Goal: Task Accomplishment & Management: Manage account settings

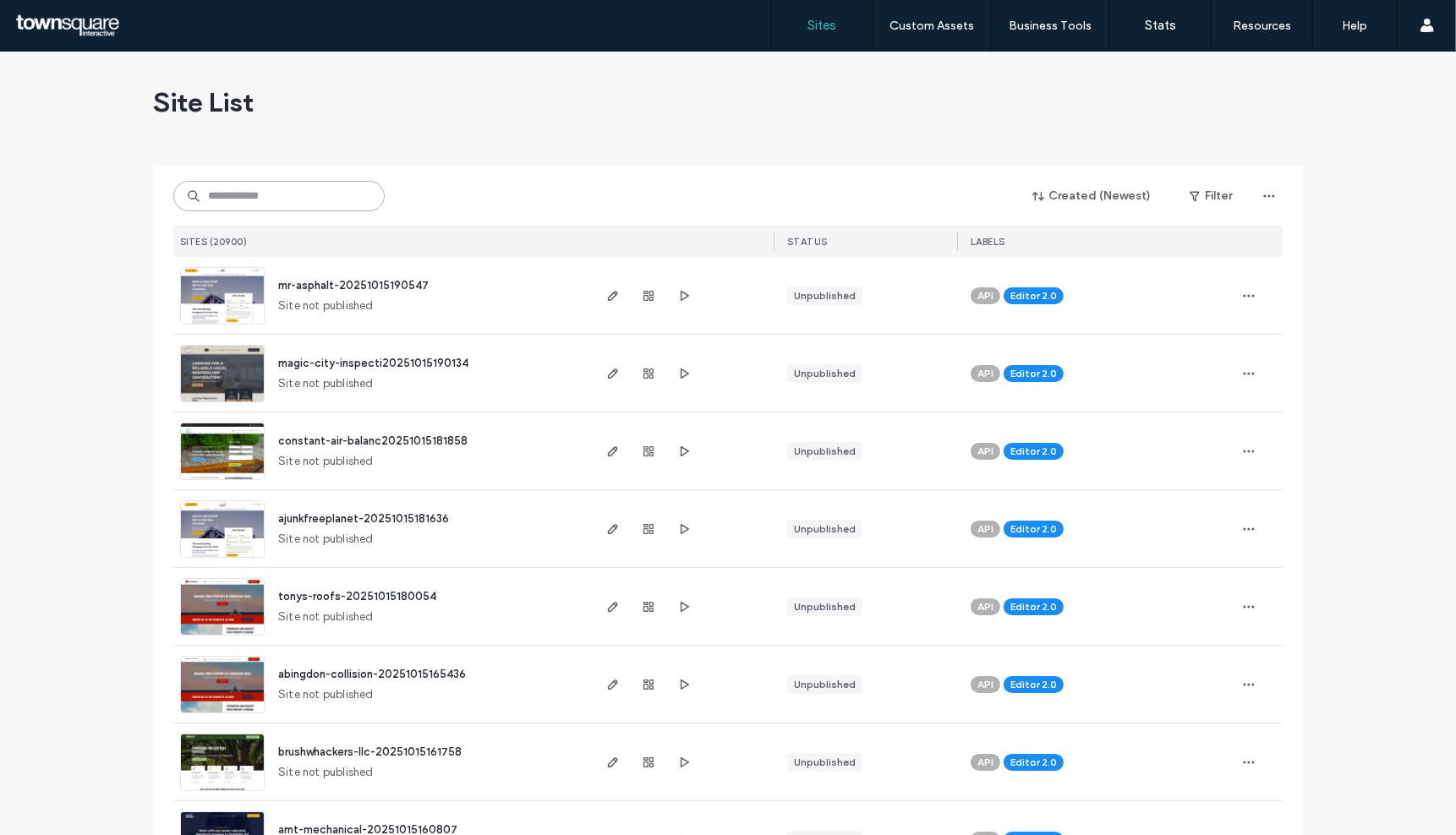
click at [306, 181] on input at bounding box center [278, 196] width 211 height 31
paste input "**********"
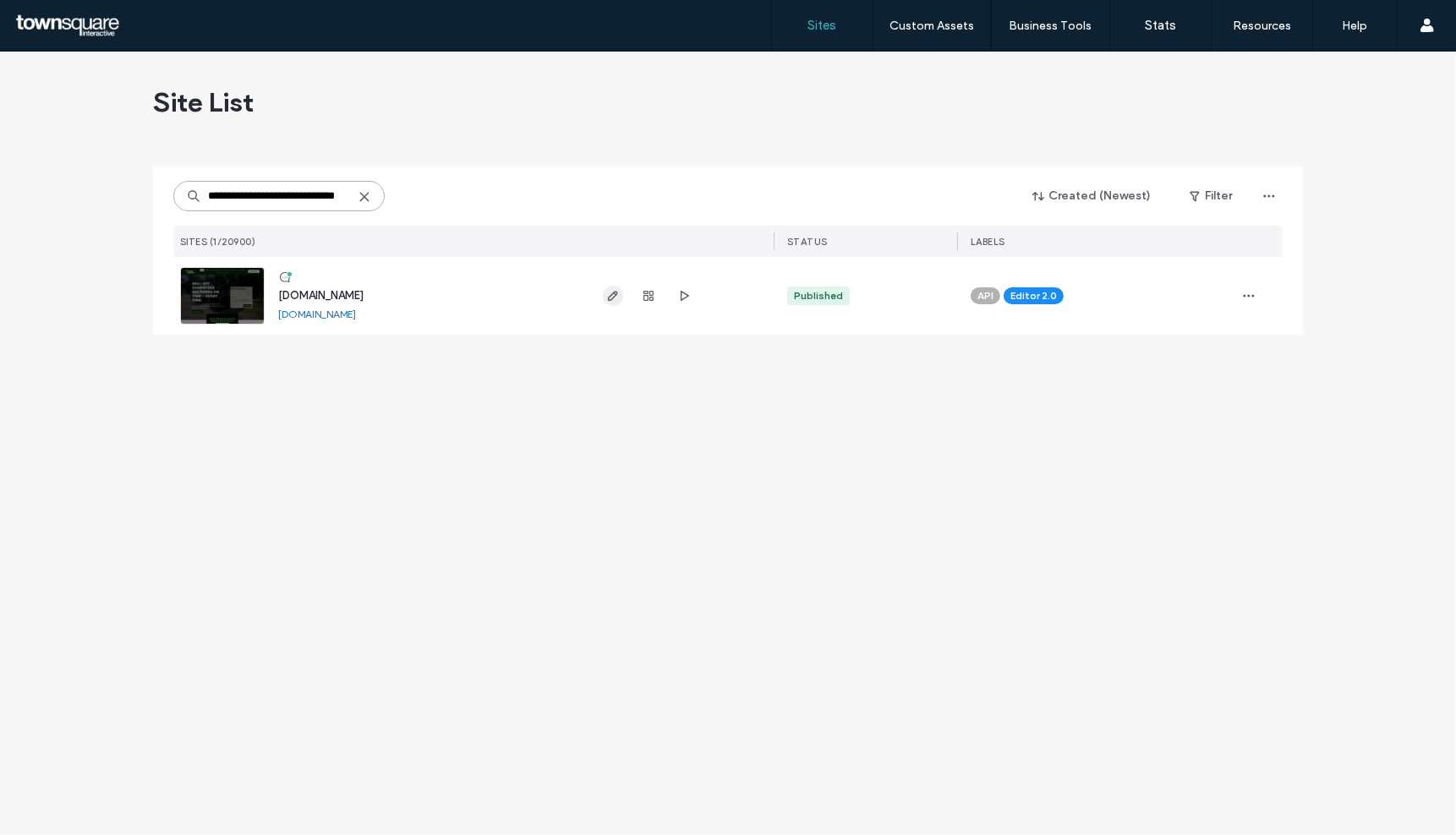
type input "**********"
click at [610, 298] on use "button" at bounding box center [613, 296] width 10 height 10
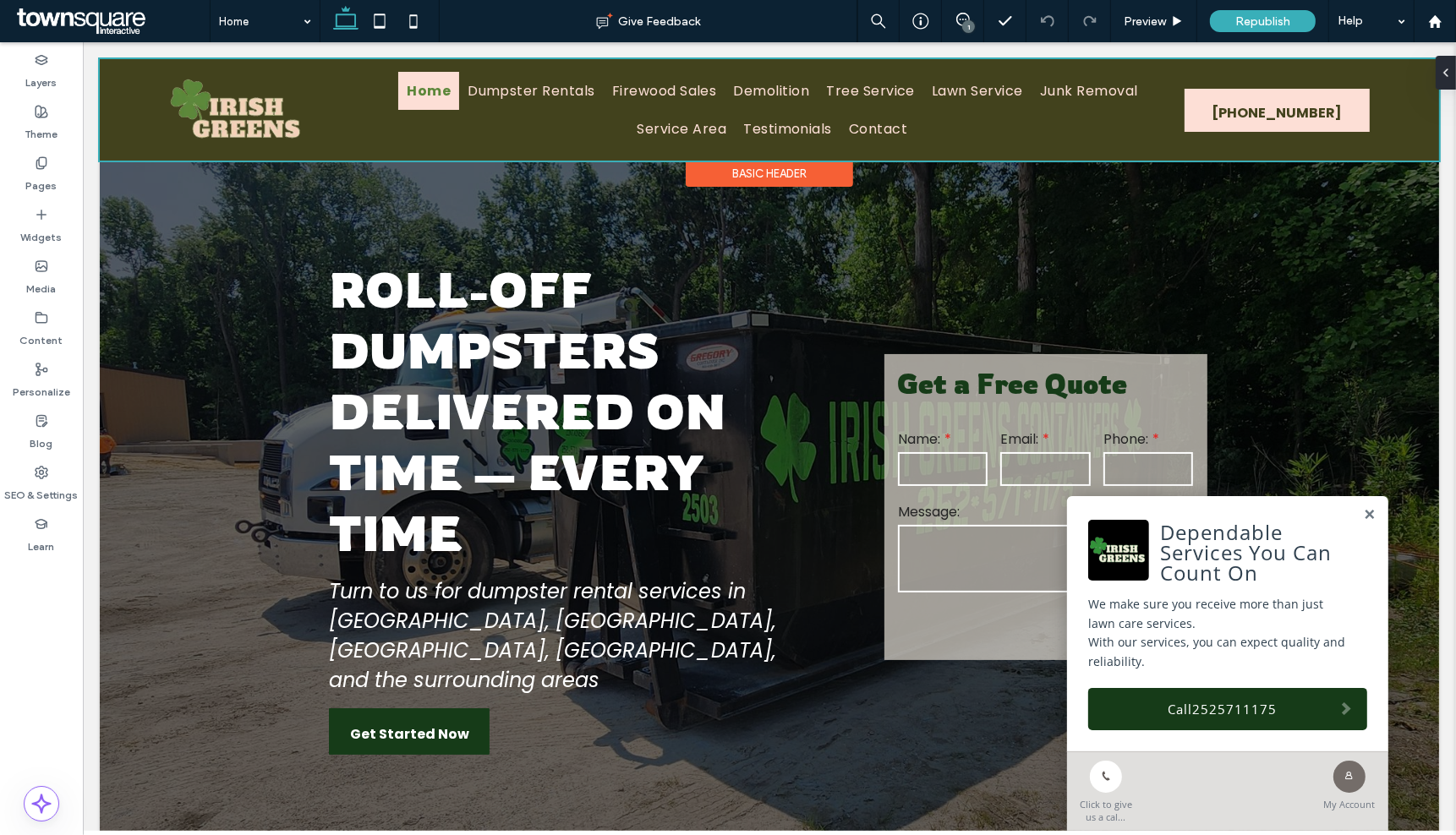
click at [368, 130] on div at bounding box center [768, 110] width 1339 height 101
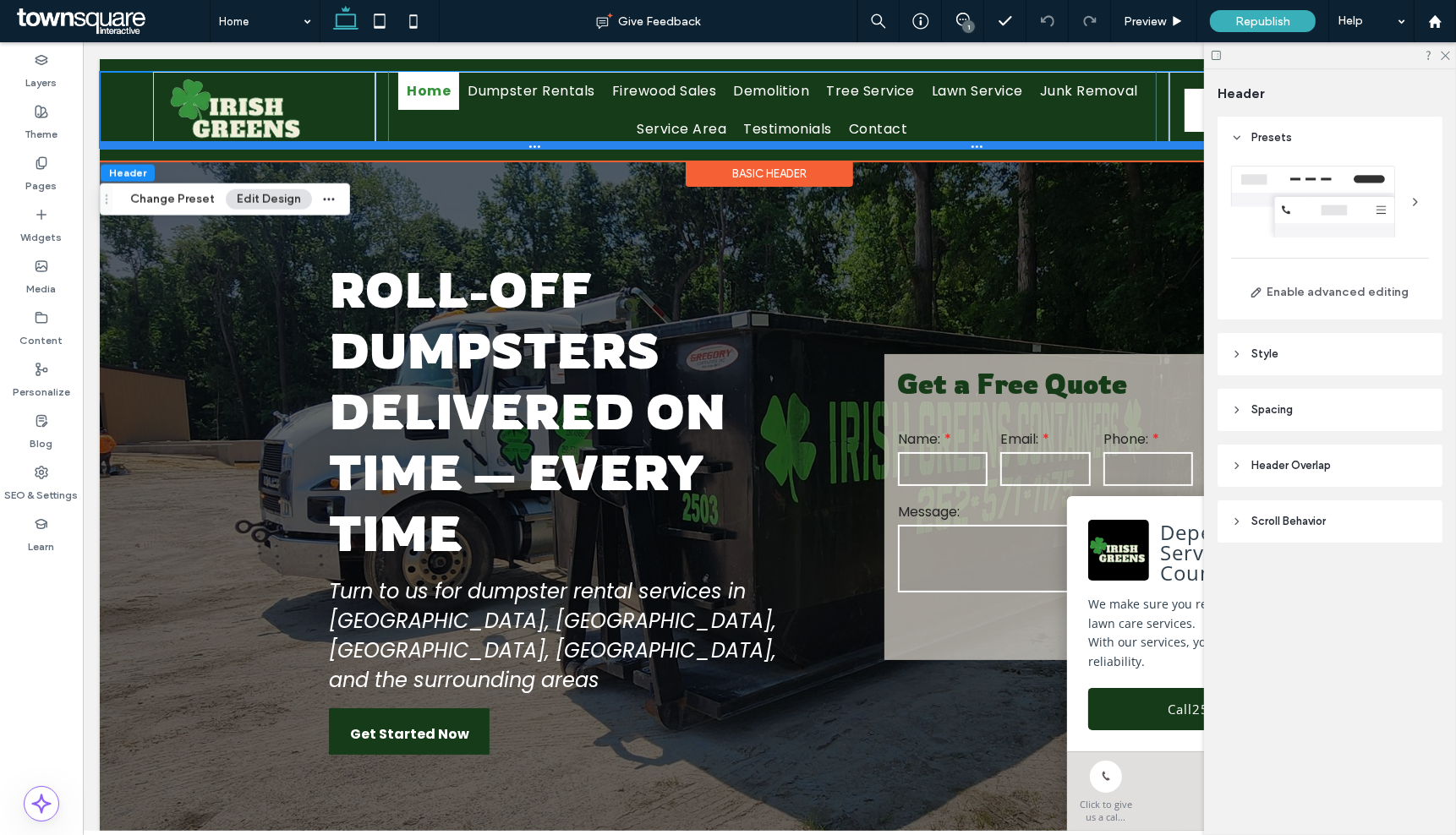
click at [515, 141] on div at bounding box center [761, 145] width 1326 height 8
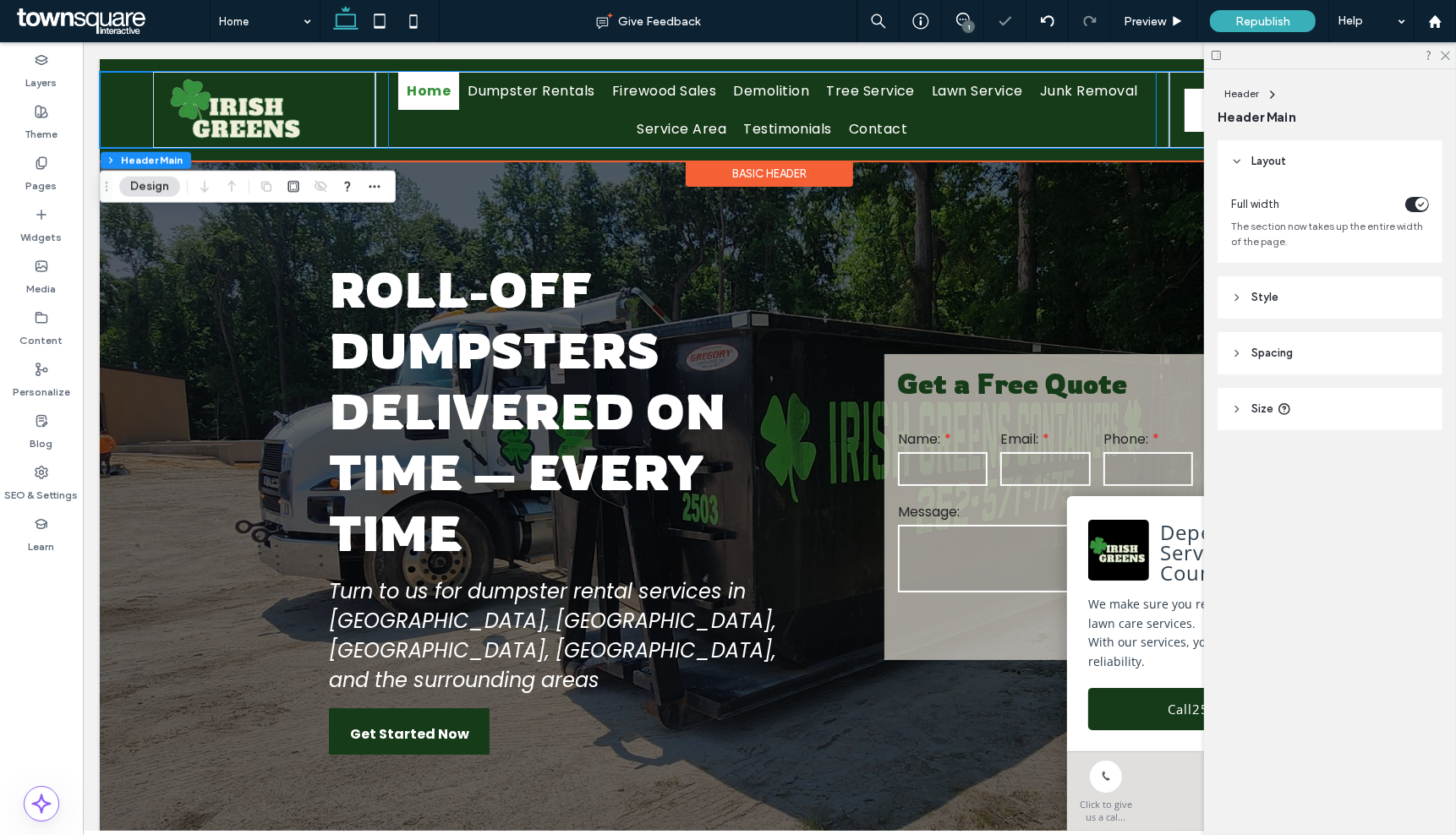
click at [525, 124] on ul "Home Dumpster Rentals Firewood Sales Demolition Tree Service Lawn Service Junk …" at bounding box center [772, 110] width 768 height 76
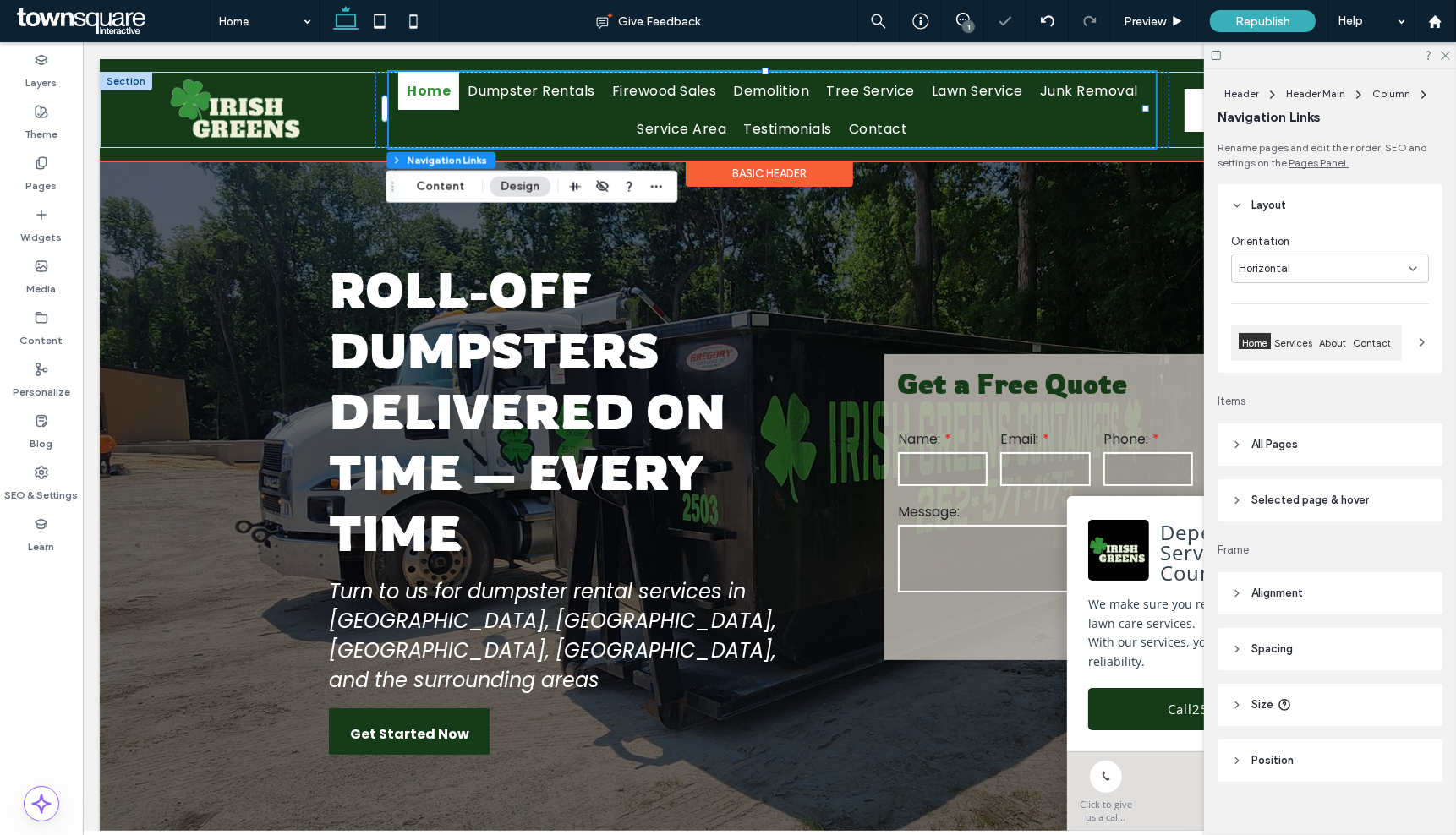
click at [547, 123] on ul "Home Dumpster Rentals Firewood Sales Demolition Tree Service Lawn Service Junk …" at bounding box center [772, 110] width 768 height 76
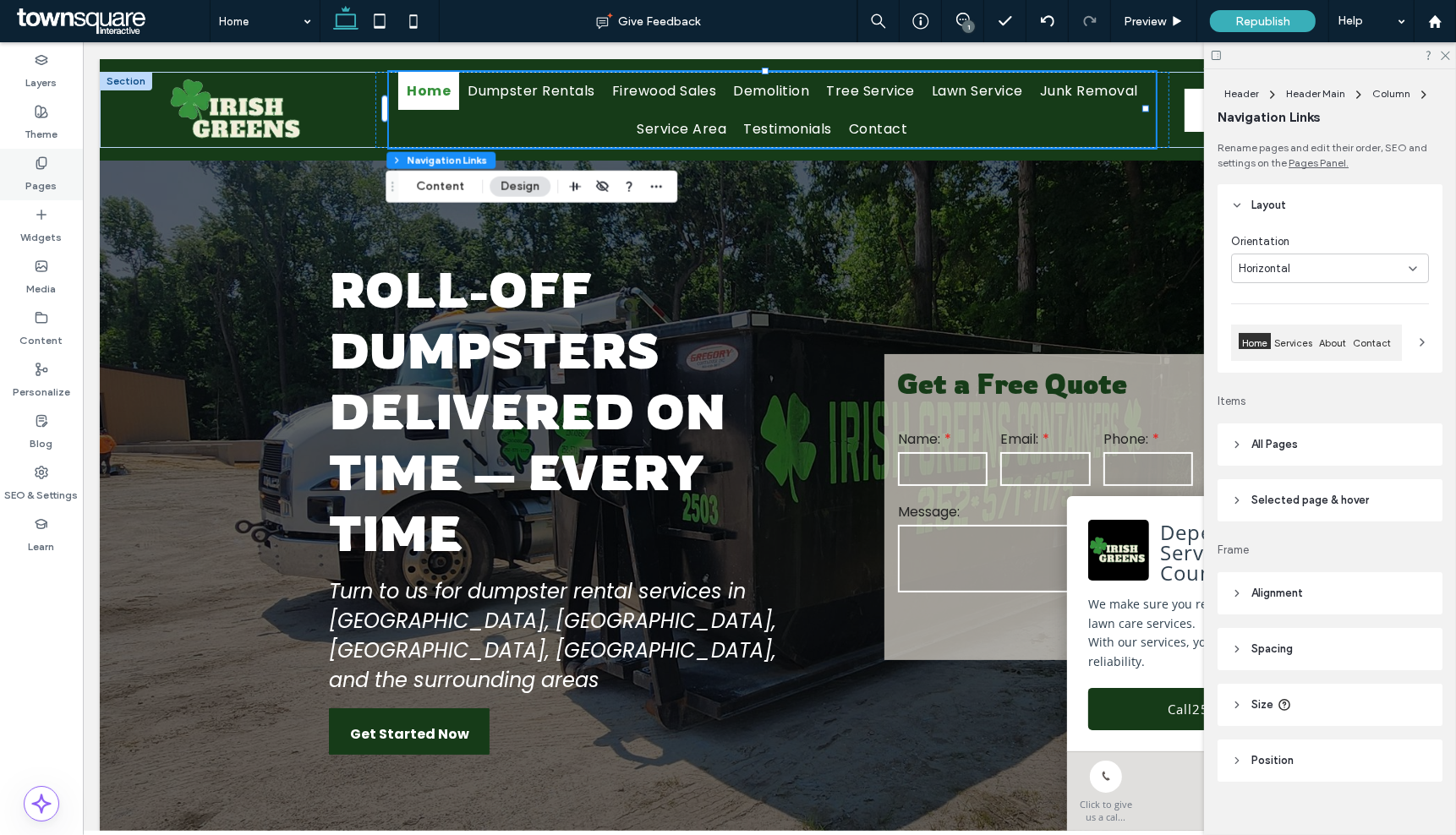
click at [64, 170] on div "Pages" at bounding box center [41, 174] width 83 height 51
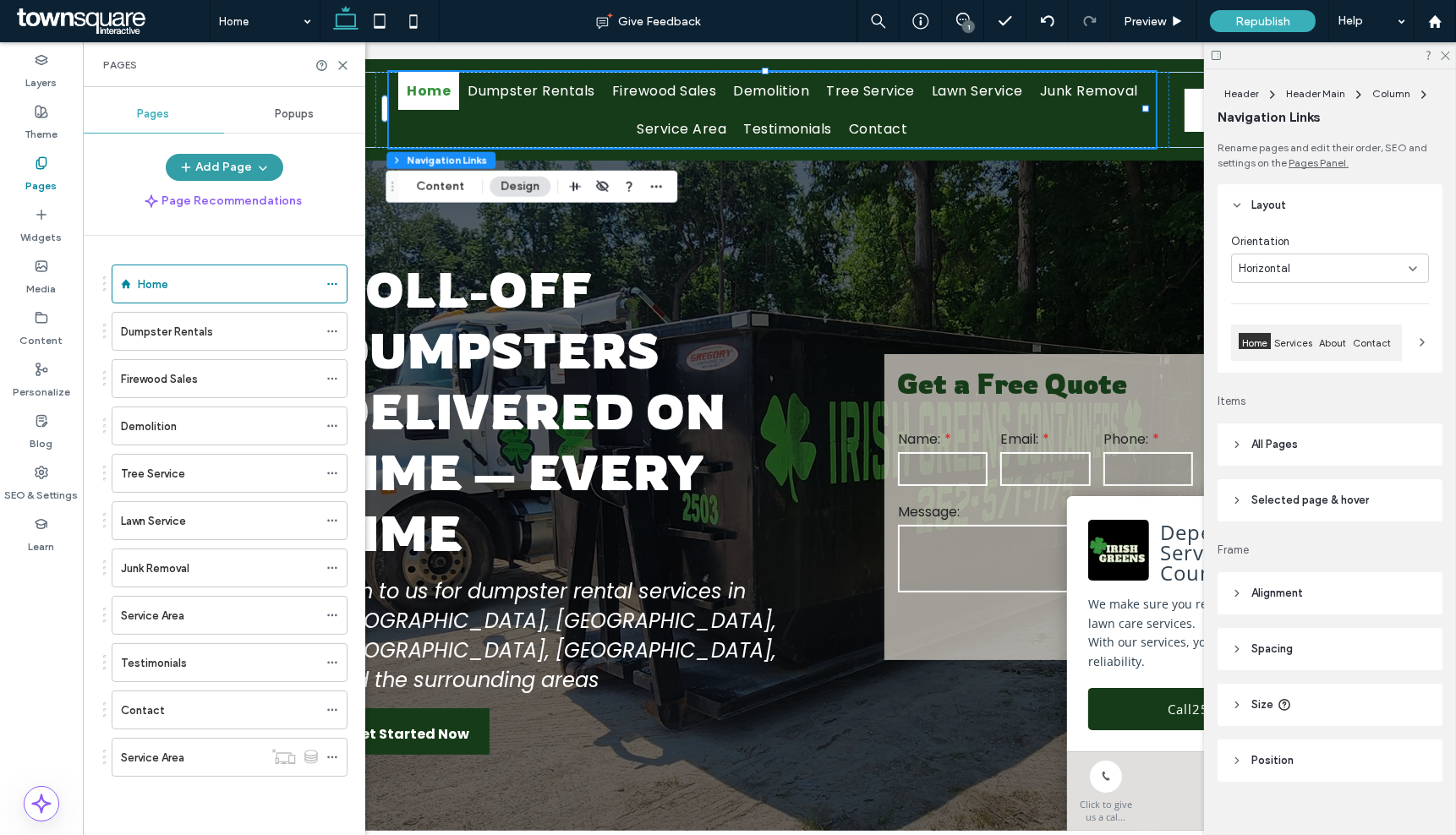
click at [223, 170] on button "Add Page" at bounding box center [224, 166] width 117 height 27
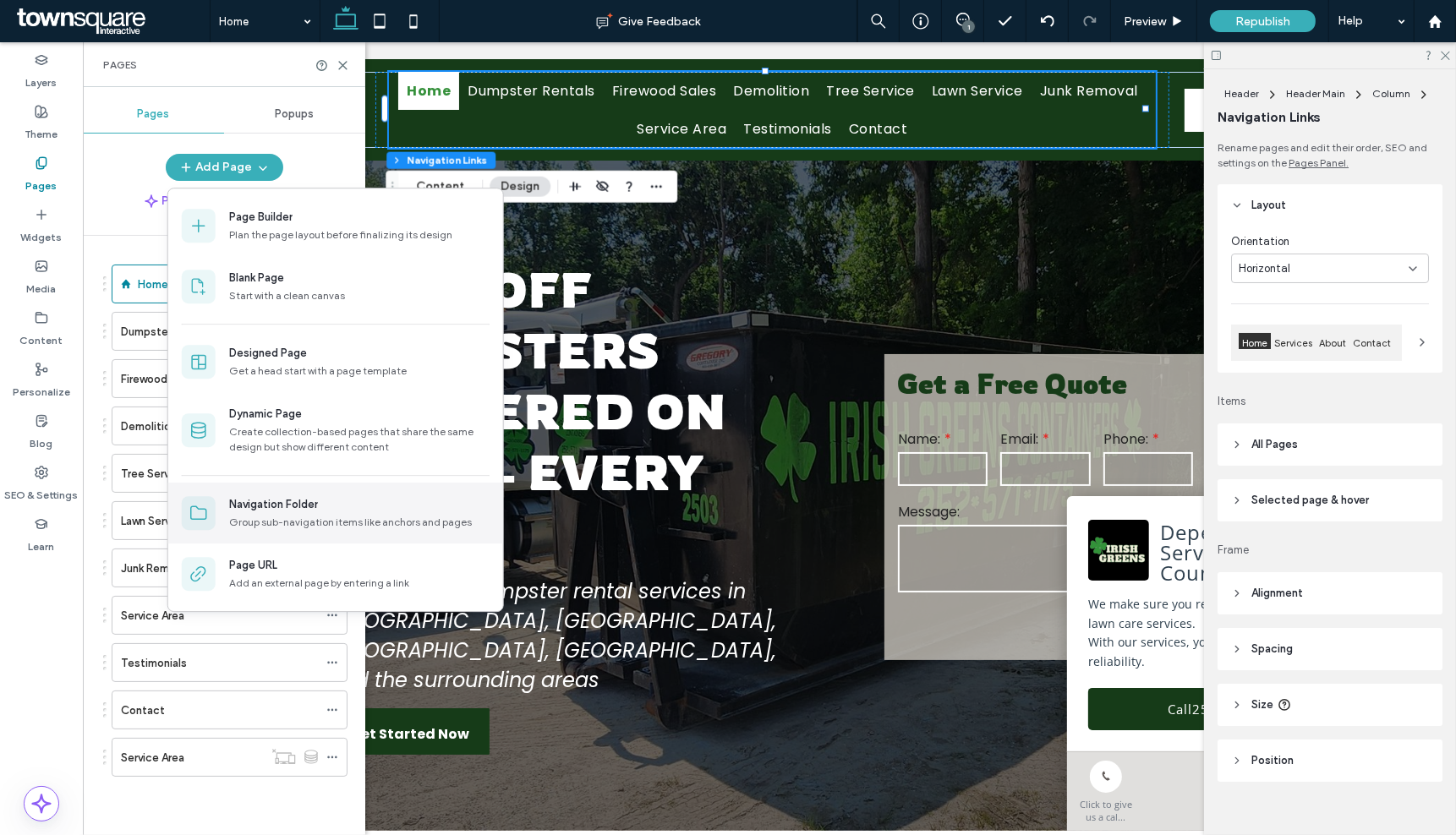
click at [324, 510] on div "Navigation Folder" at bounding box center [359, 505] width 260 height 17
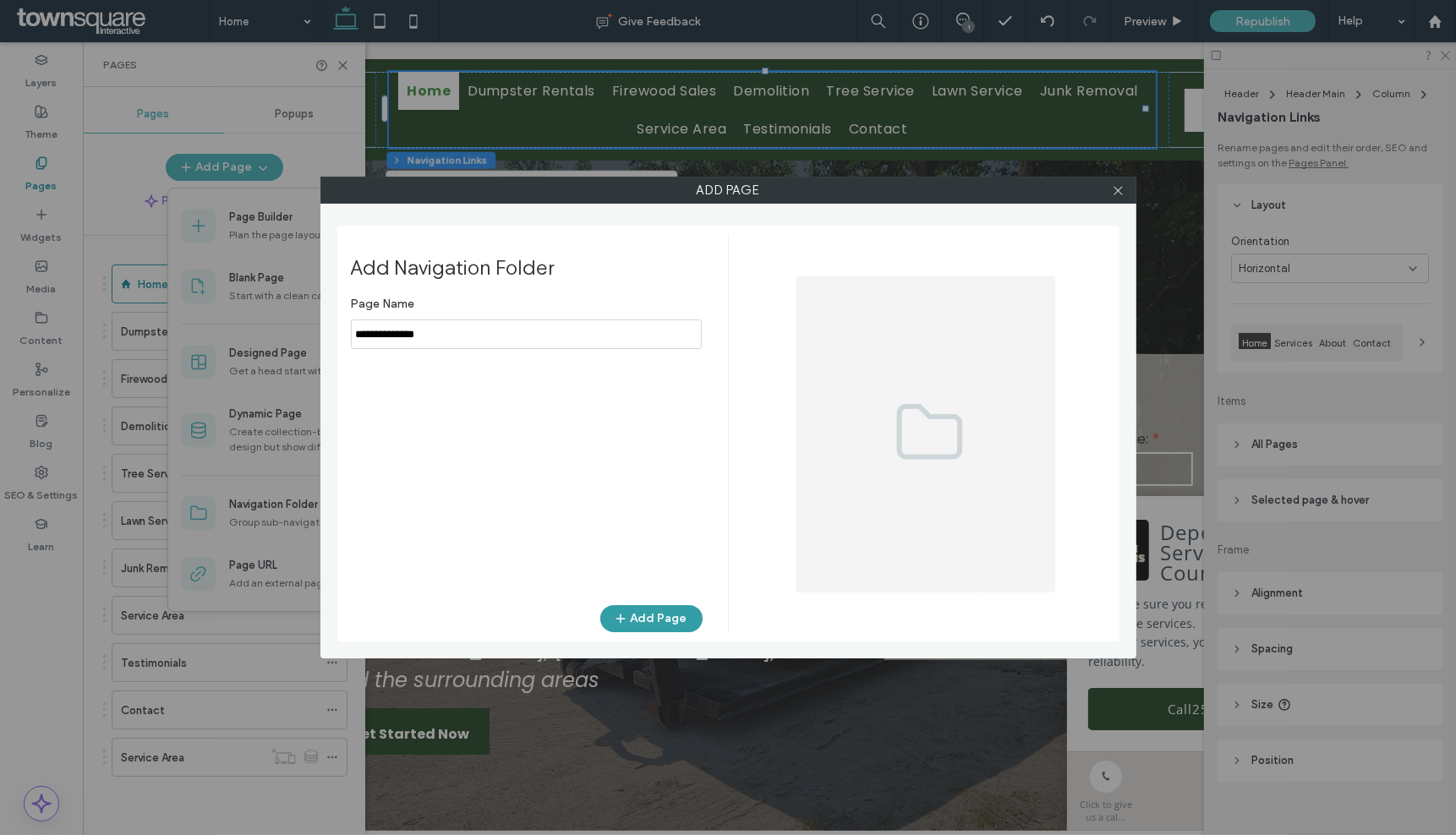
type input "**********"
click at [652, 616] on button "Add Page" at bounding box center [652, 618] width 102 height 27
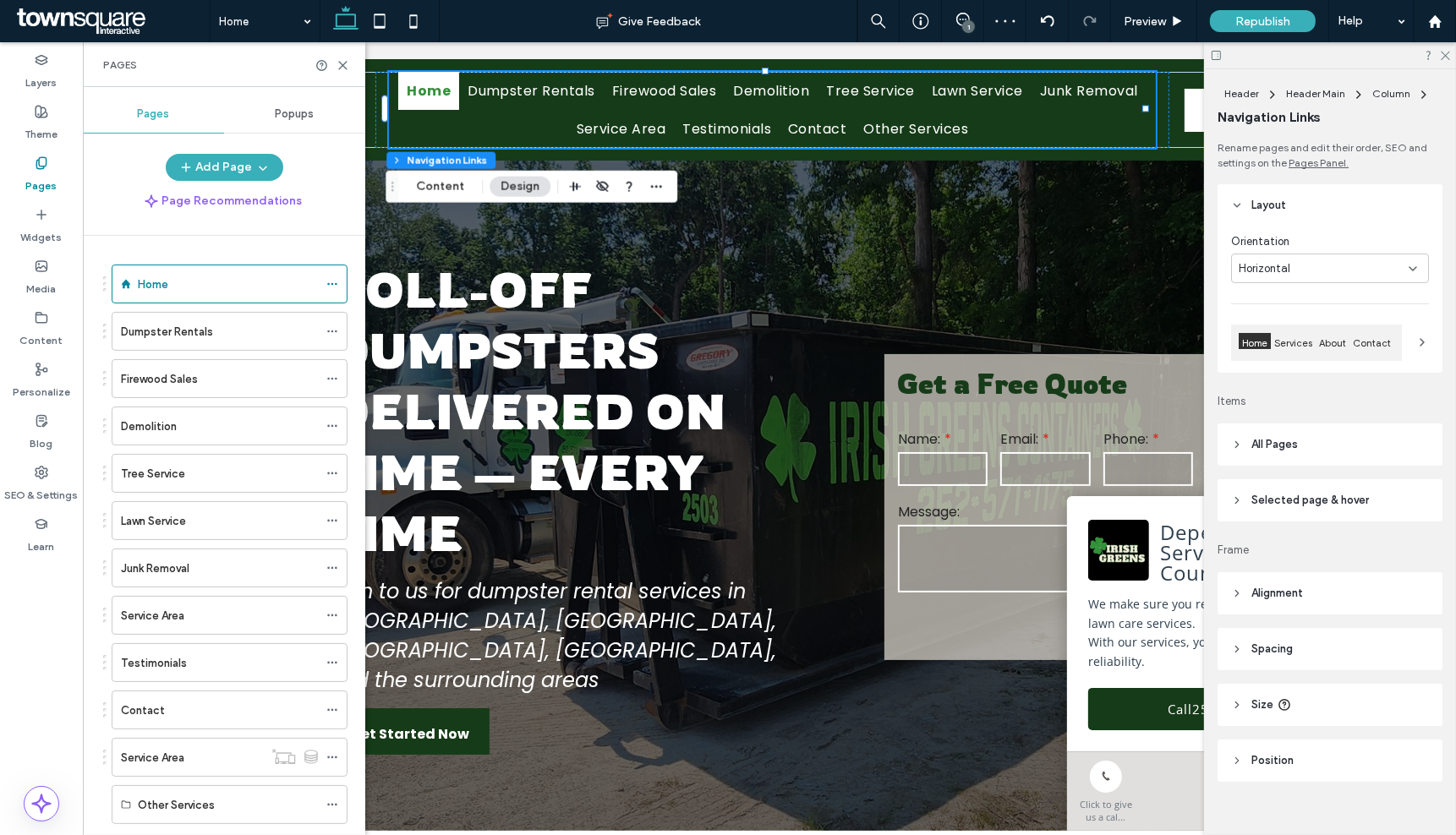
scroll to position [41, 0]
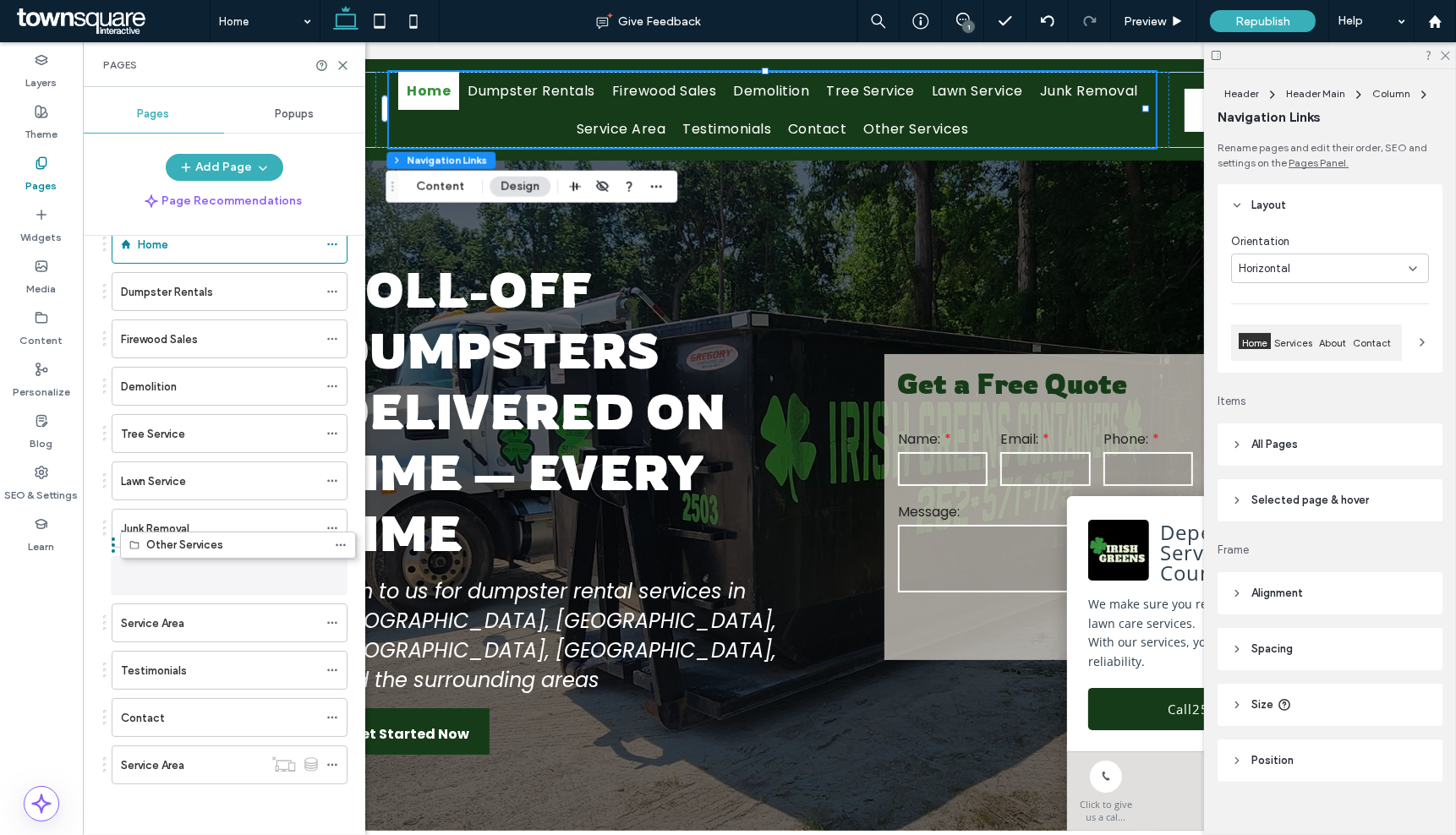
drag, startPoint x: 218, startPoint y: 778, endPoint x: 225, endPoint y: 569, distance: 209.1
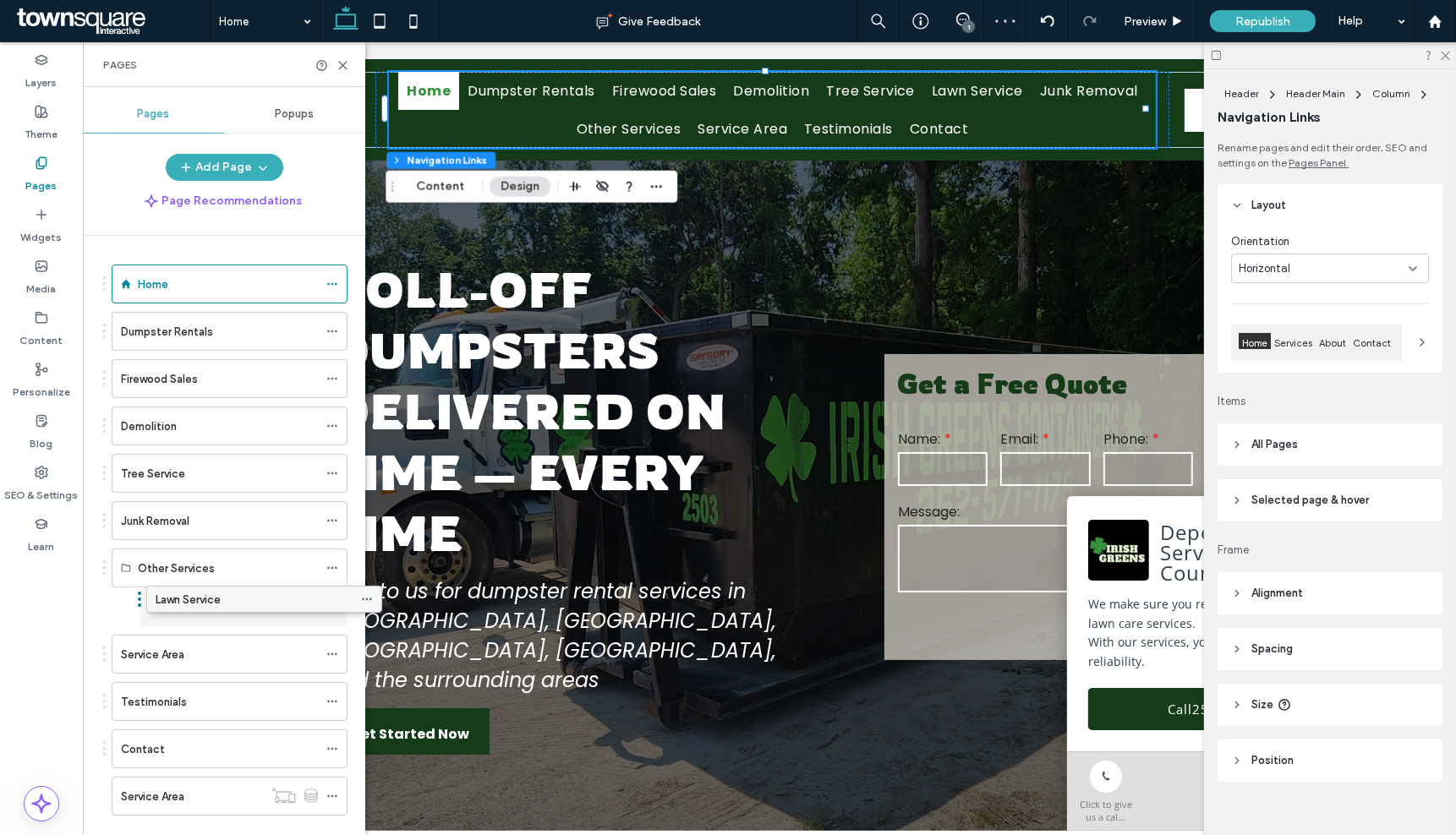
drag, startPoint x: 140, startPoint y: 473, endPoint x: 173, endPoint y: 599, distance: 130.2
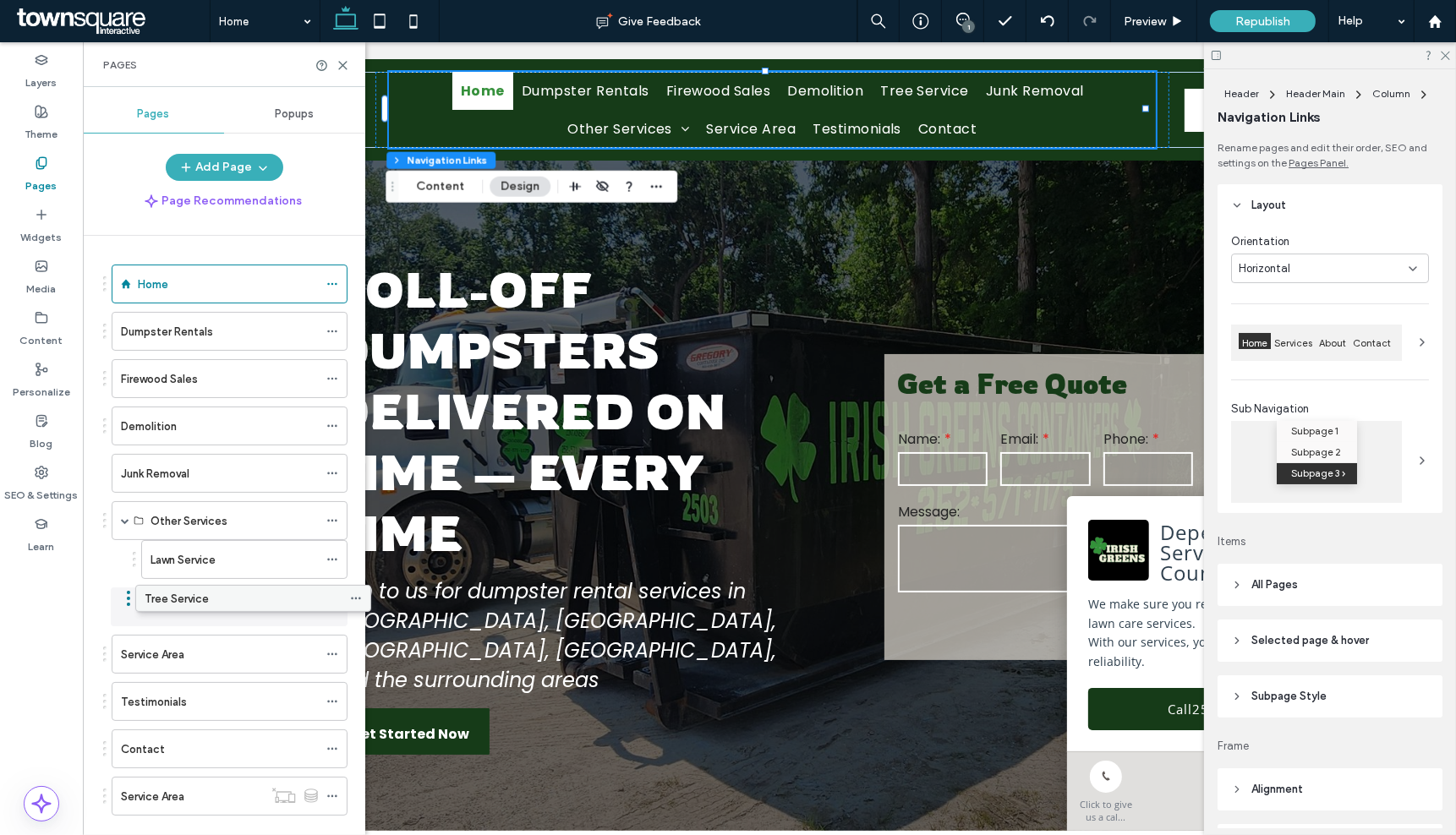
drag, startPoint x: 203, startPoint y: 471, endPoint x: 227, endPoint y: 602, distance: 133.2
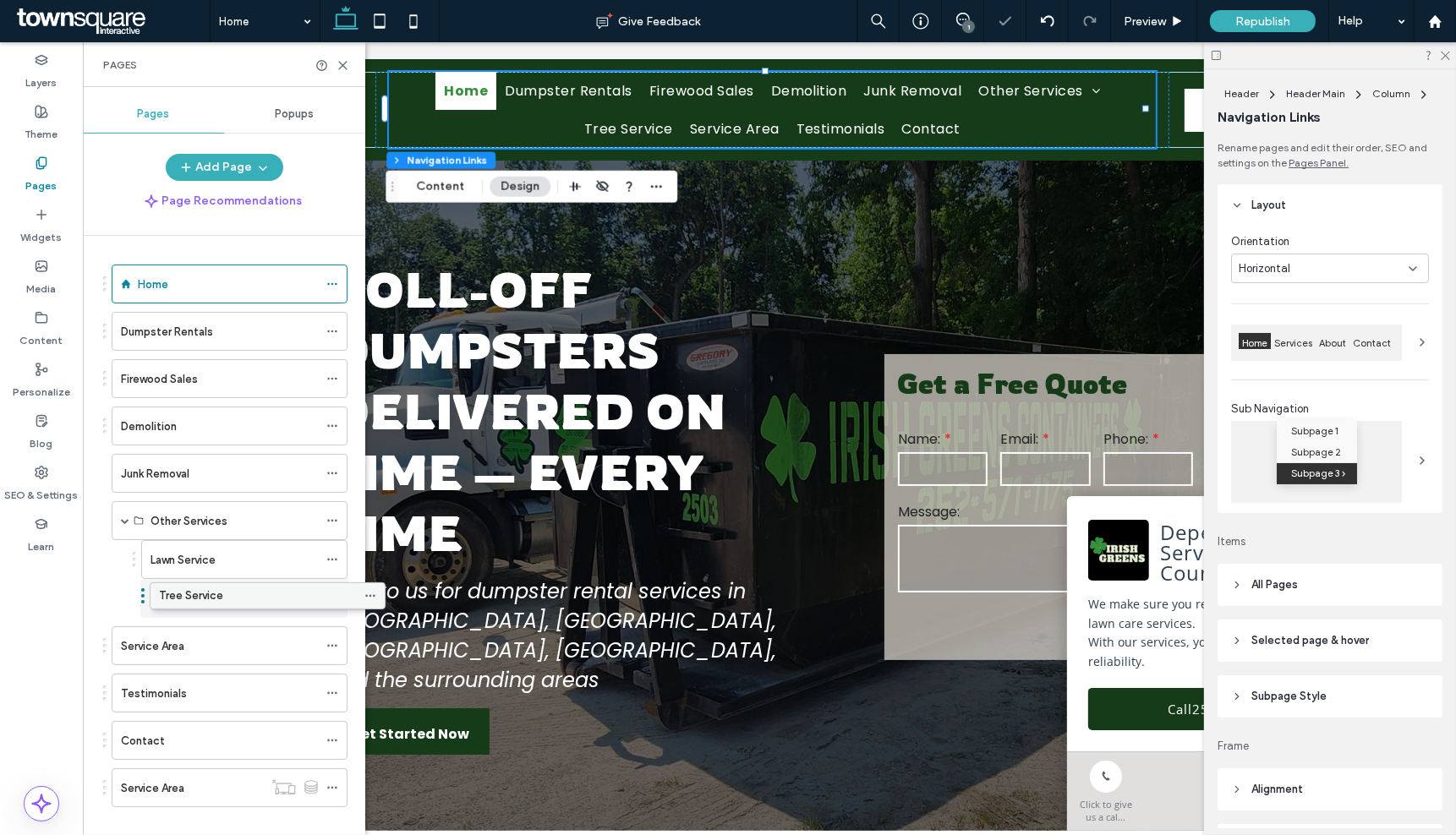
drag, startPoint x: 199, startPoint y: 602, endPoint x: 237, endPoint y: 595, distance: 38.6
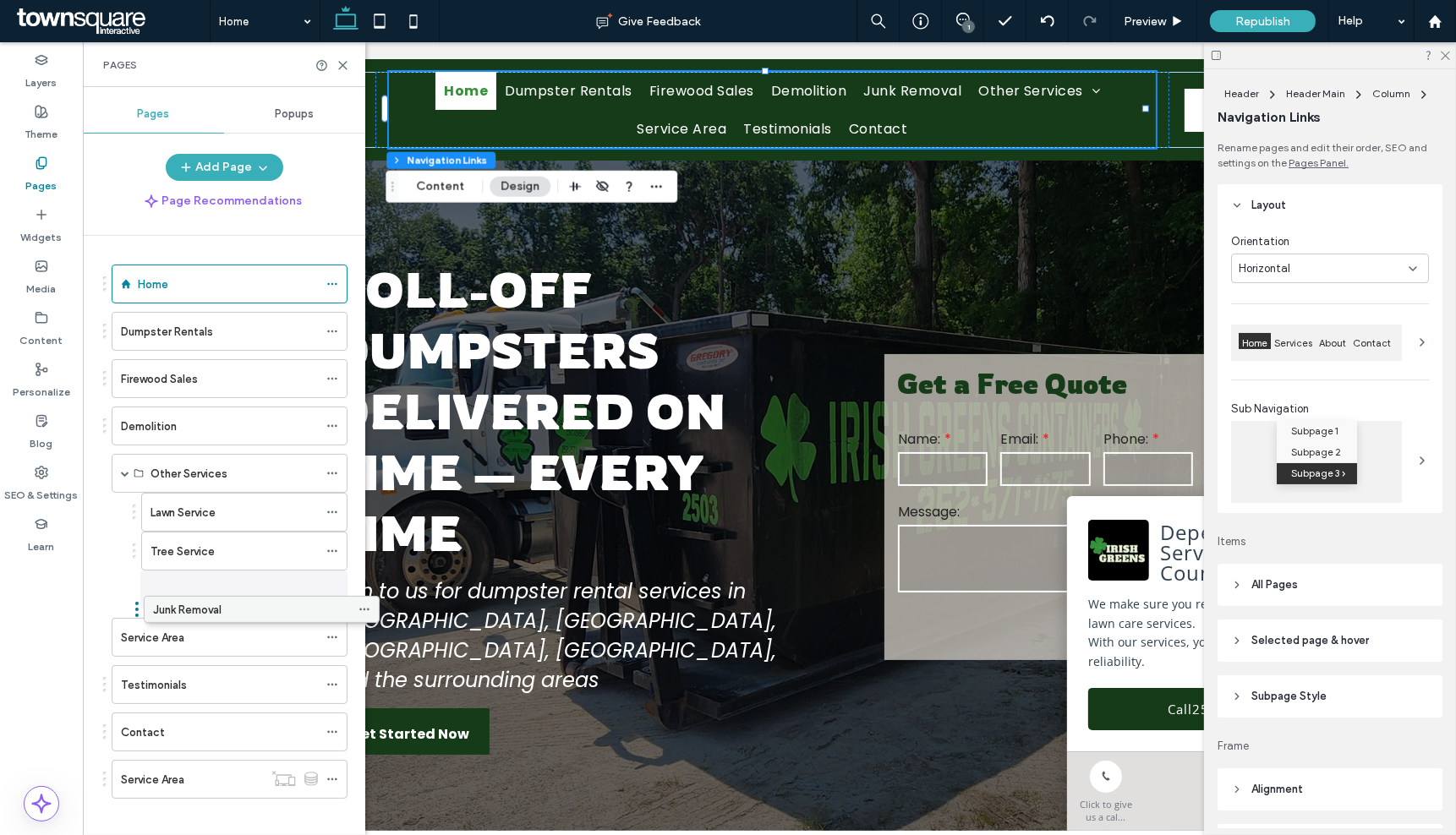
drag, startPoint x: 229, startPoint y: 466, endPoint x: 262, endPoint y: 595, distance: 133.2
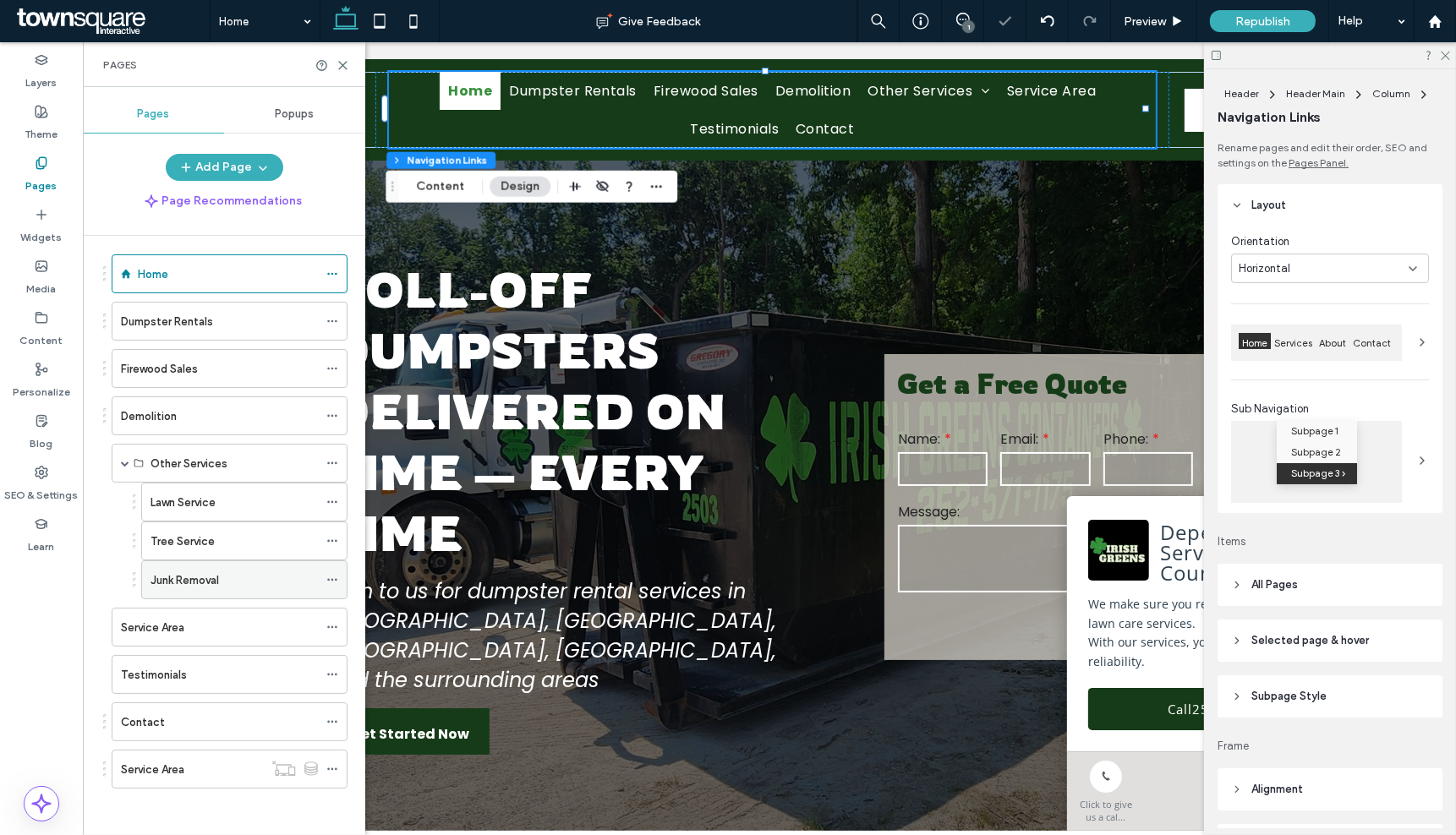
scroll to position [15, 0]
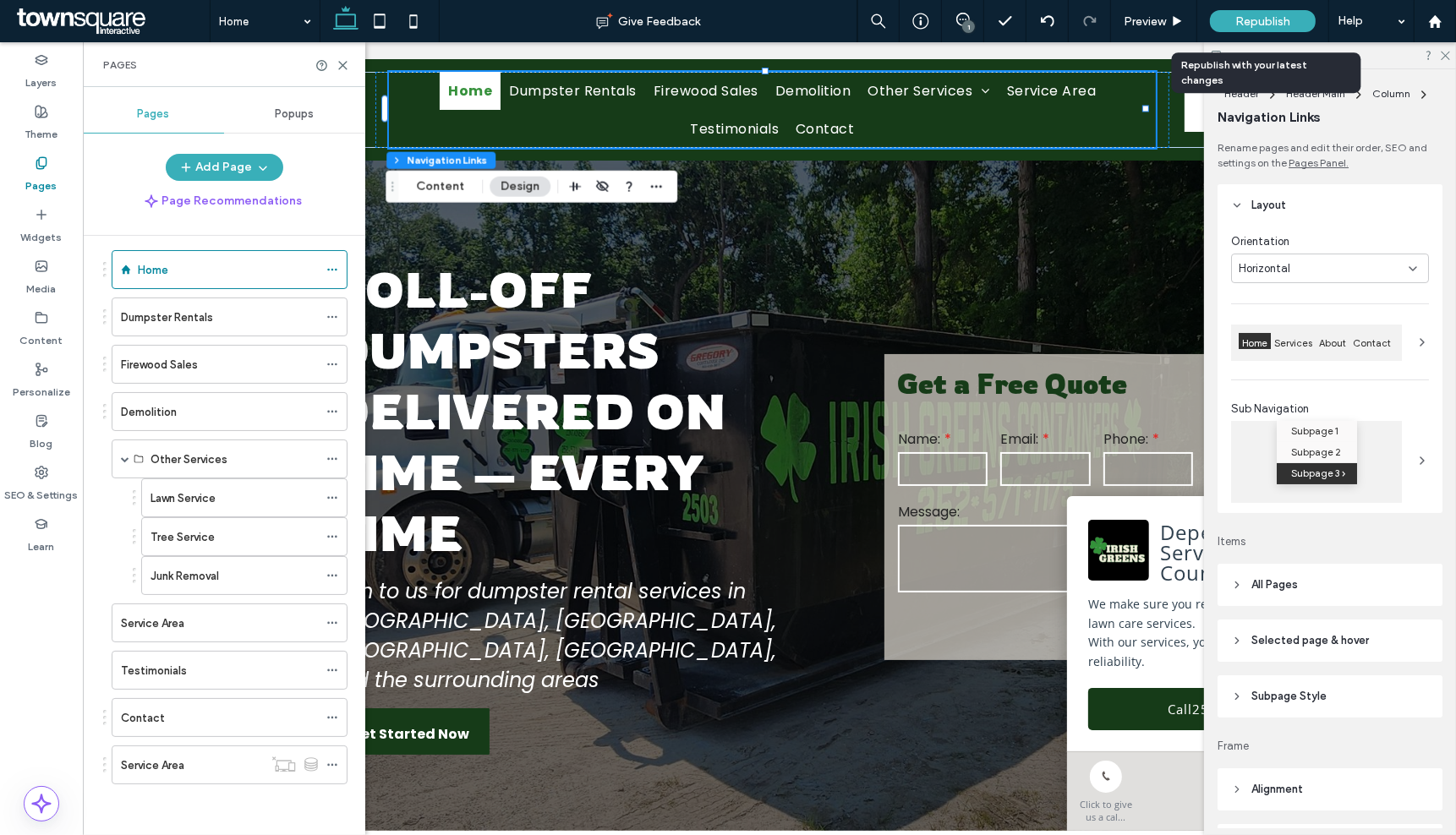
click at [1277, 22] on span "Republish" at bounding box center [1262, 20] width 55 height 14
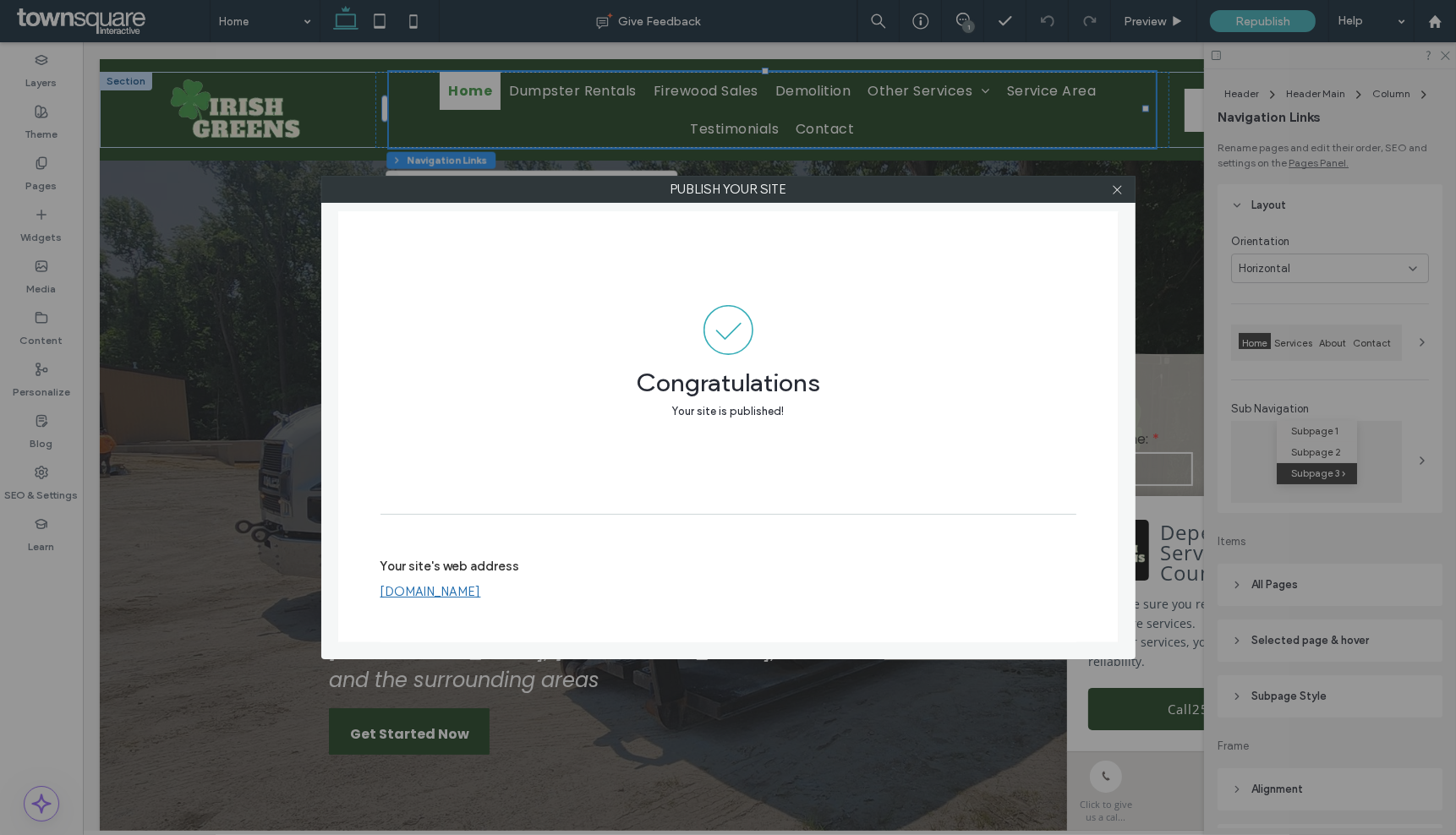
click at [1108, 191] on div at bounding box center [1117, 189] width 25 height 25
click at [1113, 191] on icon at bounding box center [1118, 190] width 13 height 13
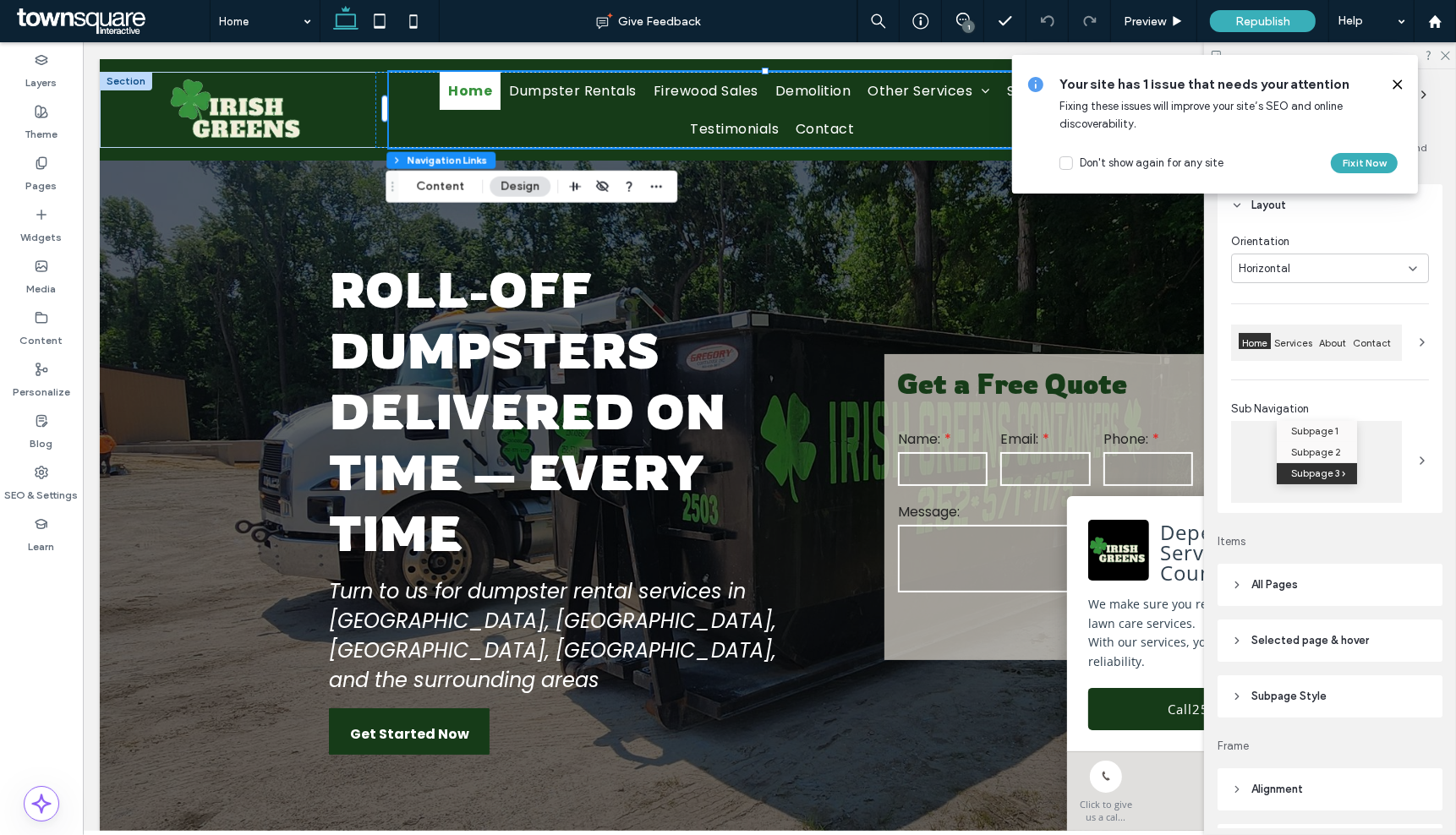
click at [1391, 83] on icon at bounding box center [1397, 85] width 14 height 14
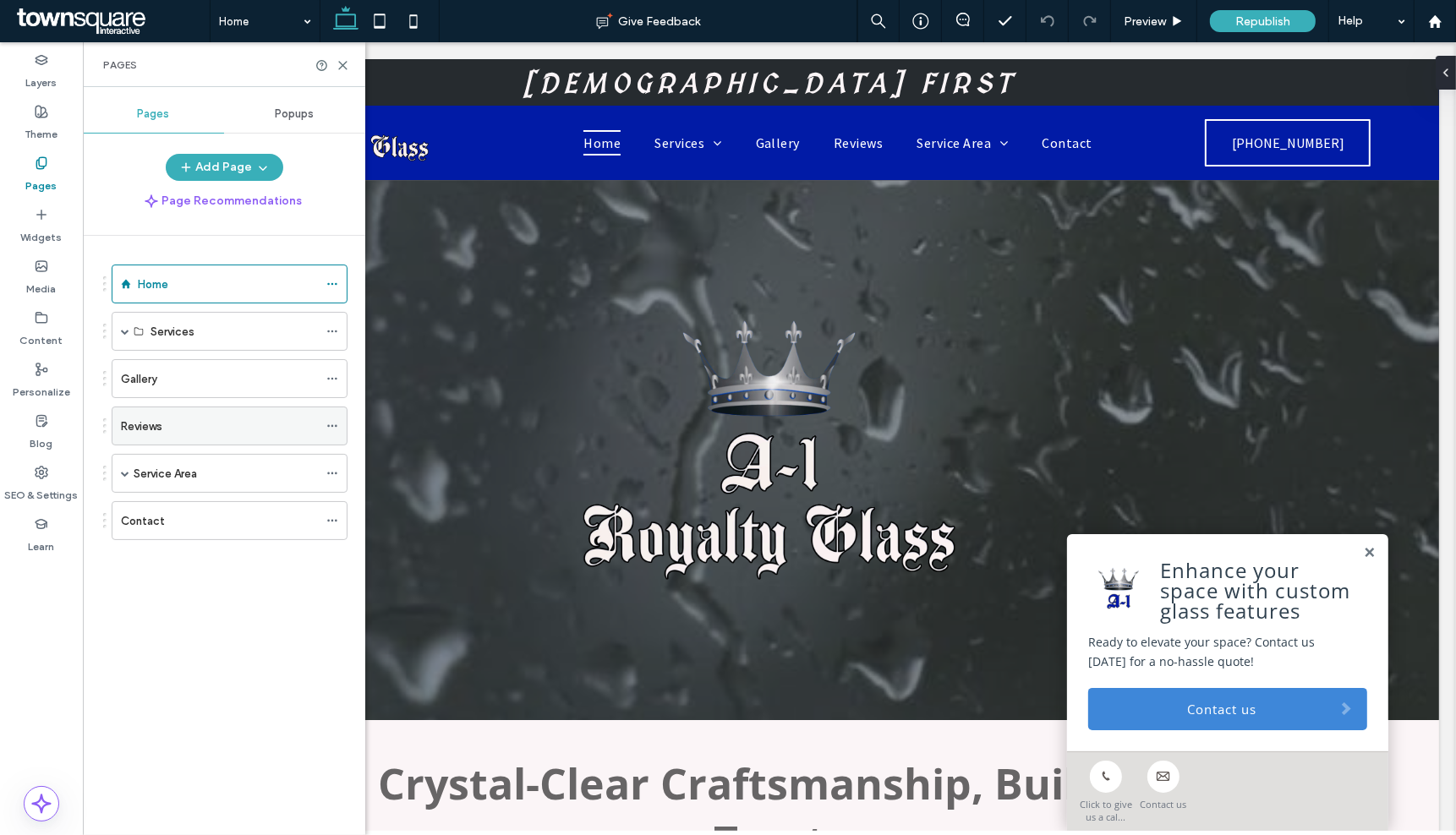
click at [229, 436] on div "Reviews" at bounding box center [219, 426] width 197 height 37
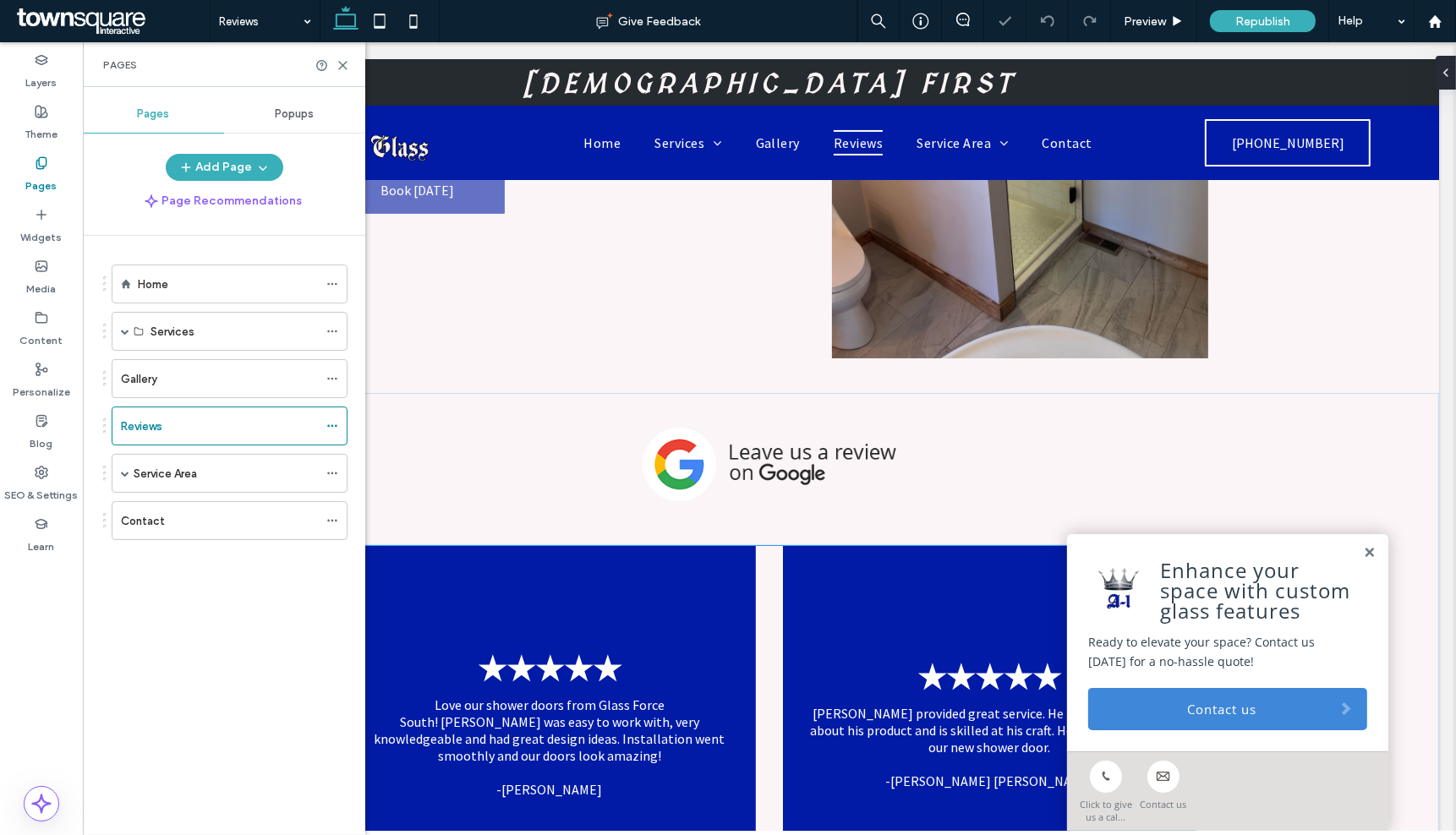
scroll to position [563, 0]
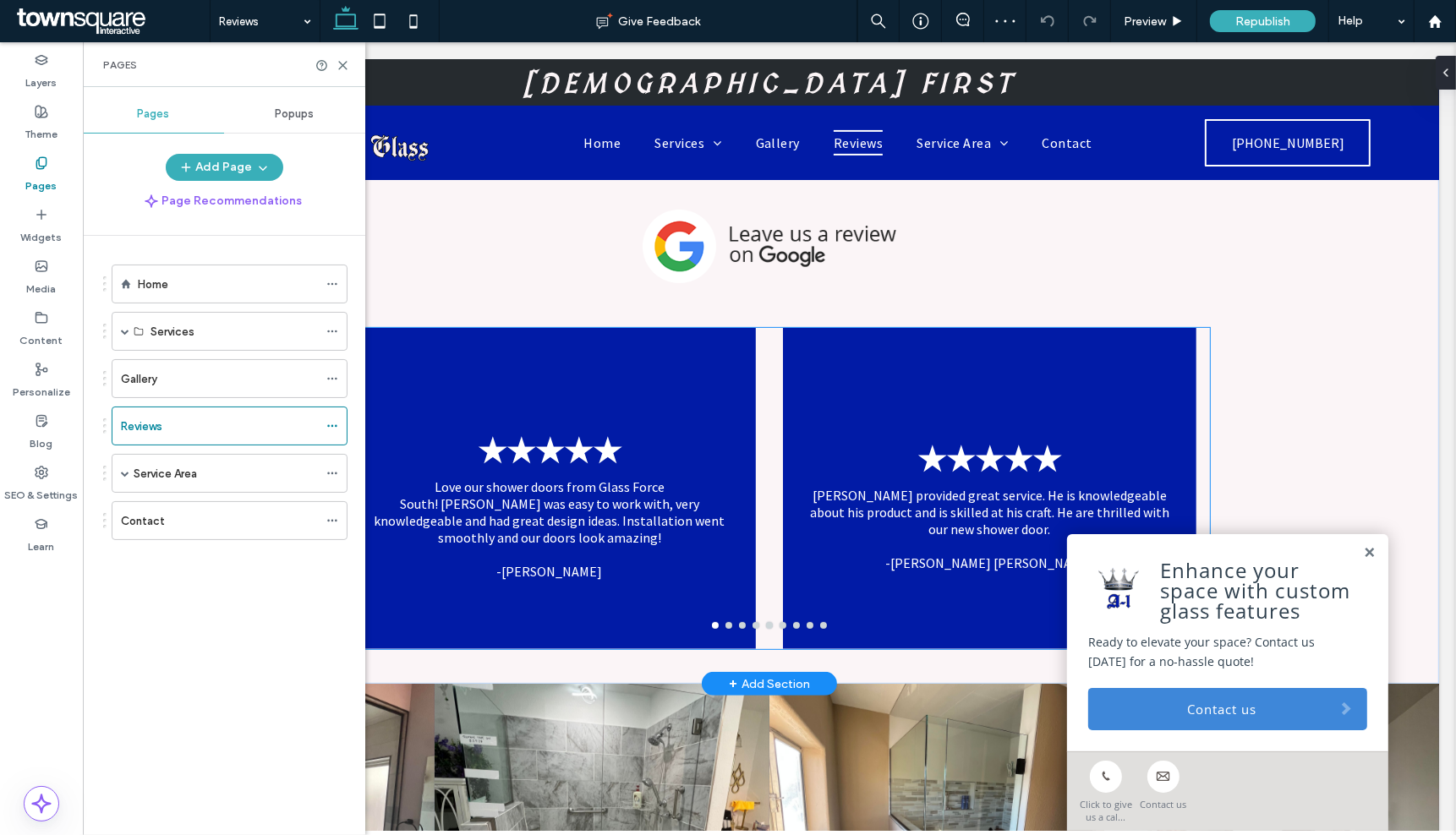
click at [540, 410] on div "★★★★★ Love our shower doors from Glass Force South! [PERSON_NAME] was easy to w…" at bounding box center [548, 498] width 414 height 241
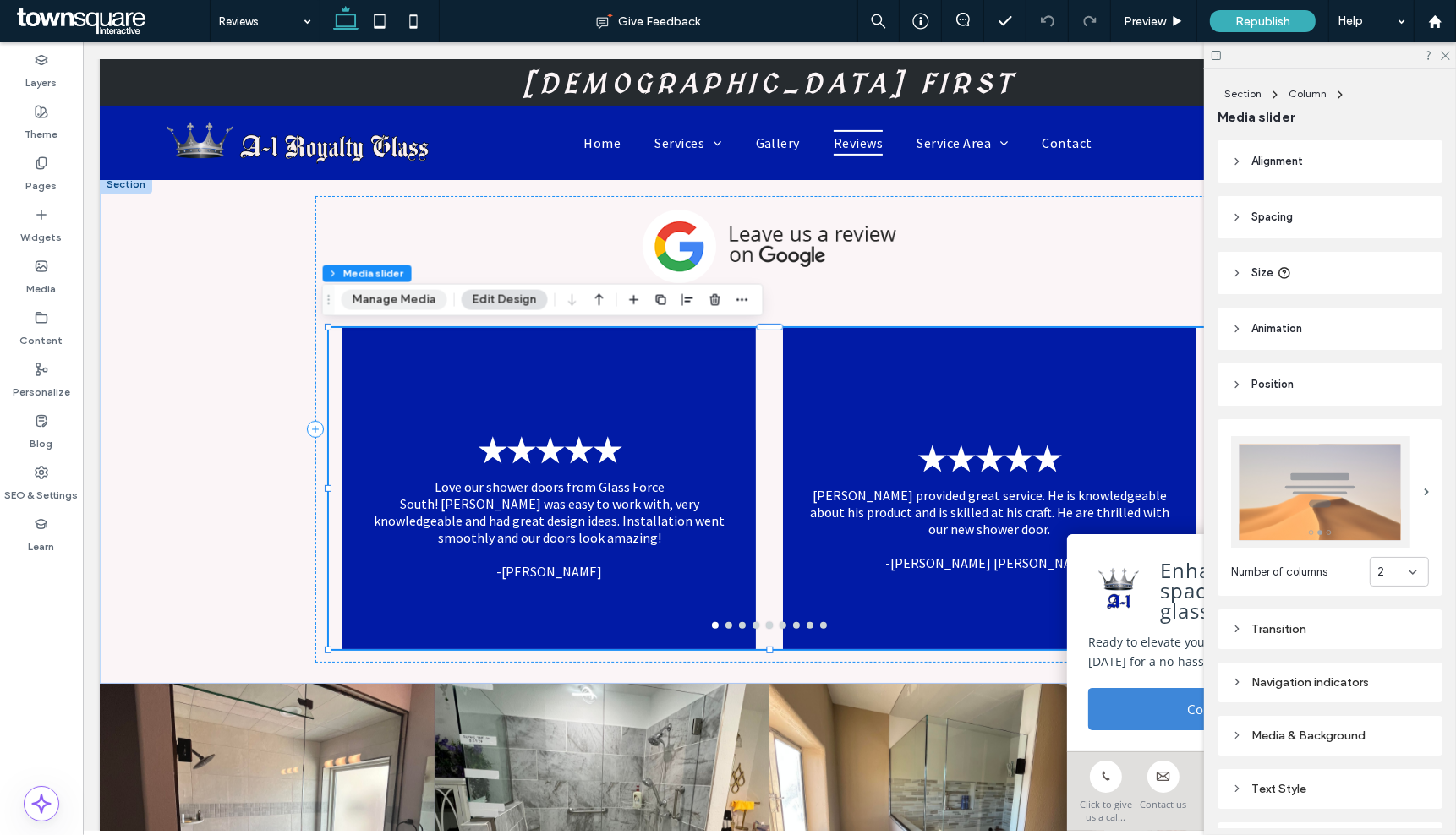
click at [387, 297] on button "Manage Media" at bounding box center [394, 300] width 106 height 20
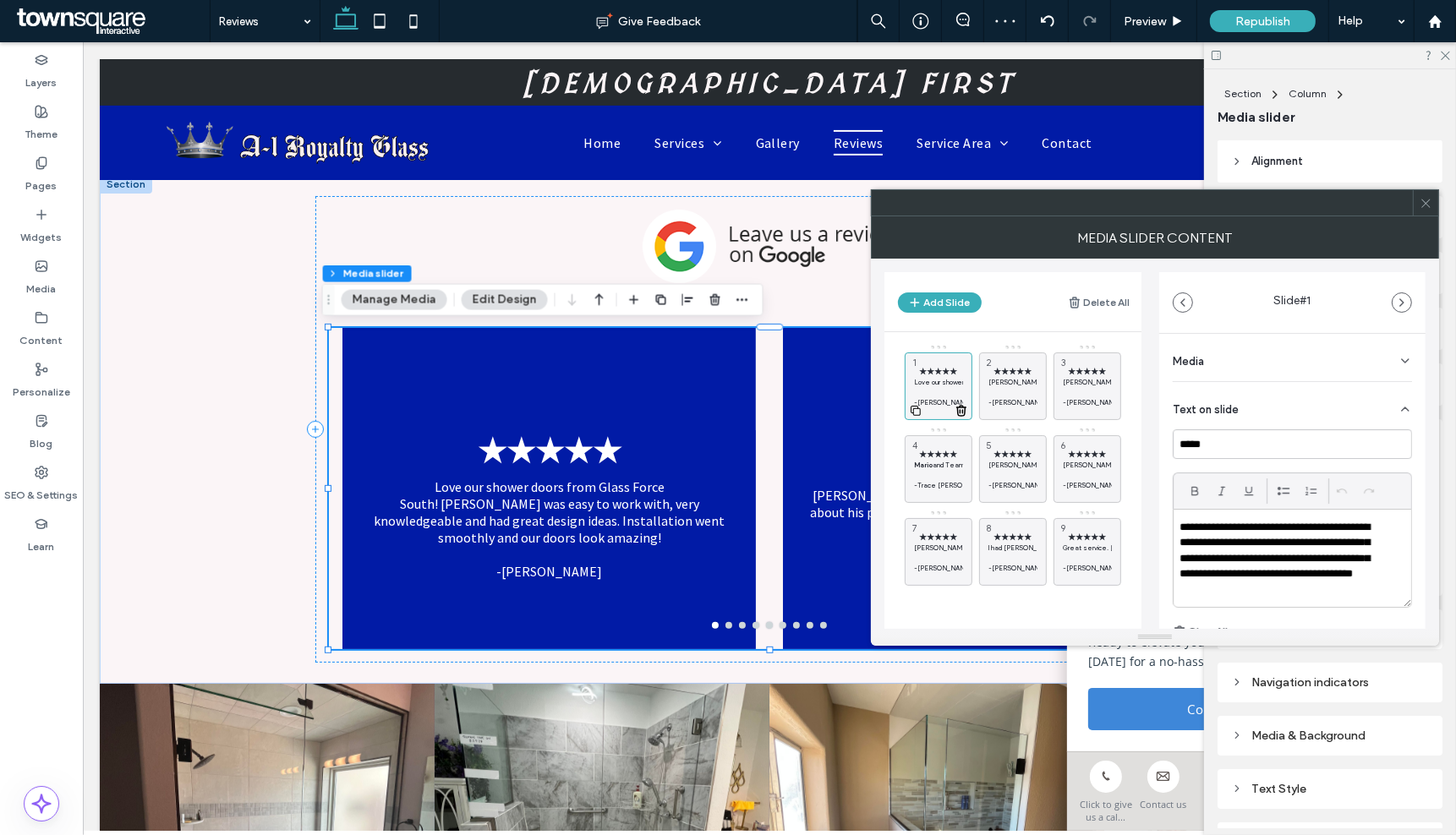
click at [961, 406] on icon at bounding box center [961, 411] width 14 height 15
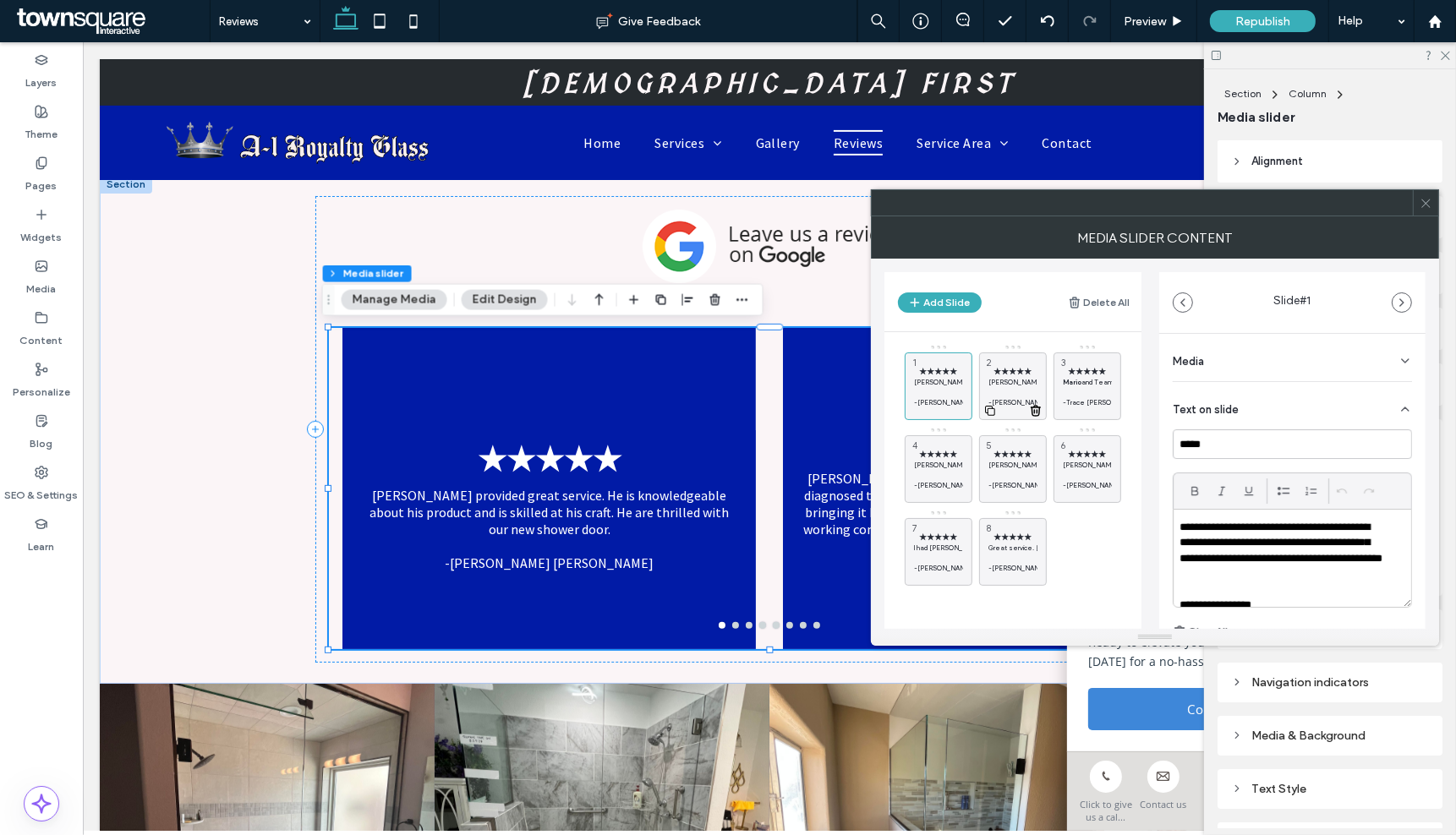
click at [1016, 373] on span "★★★★★" at bounding box center [1013, 372] width 49 height 11
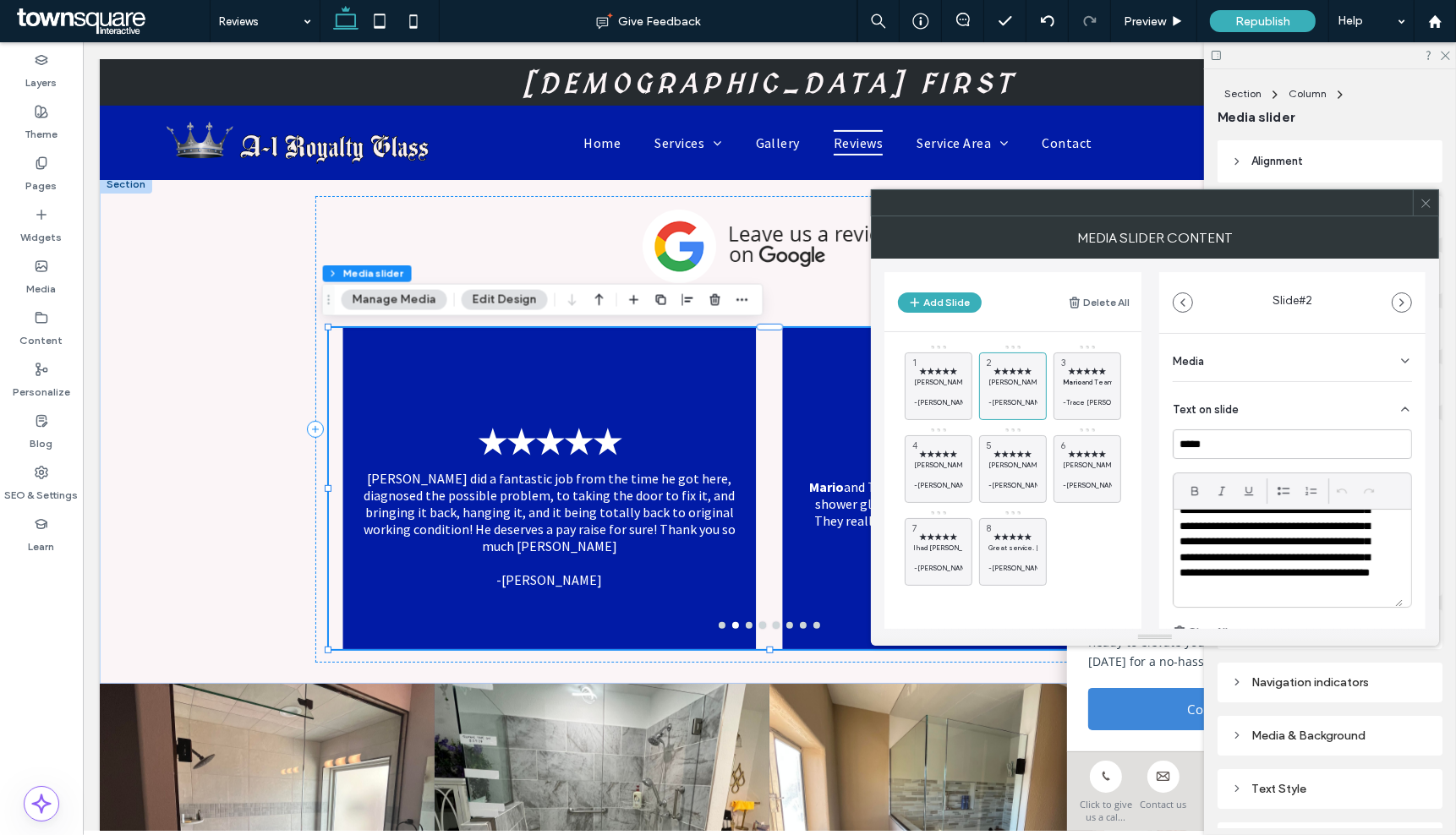
scroll to position [63, 0]
click at [1099, 383] on p "Mario and Team at GlassForce did an amazing job with our new shower glass insta…" at bounding box center [1087, 382] width 49 height 10
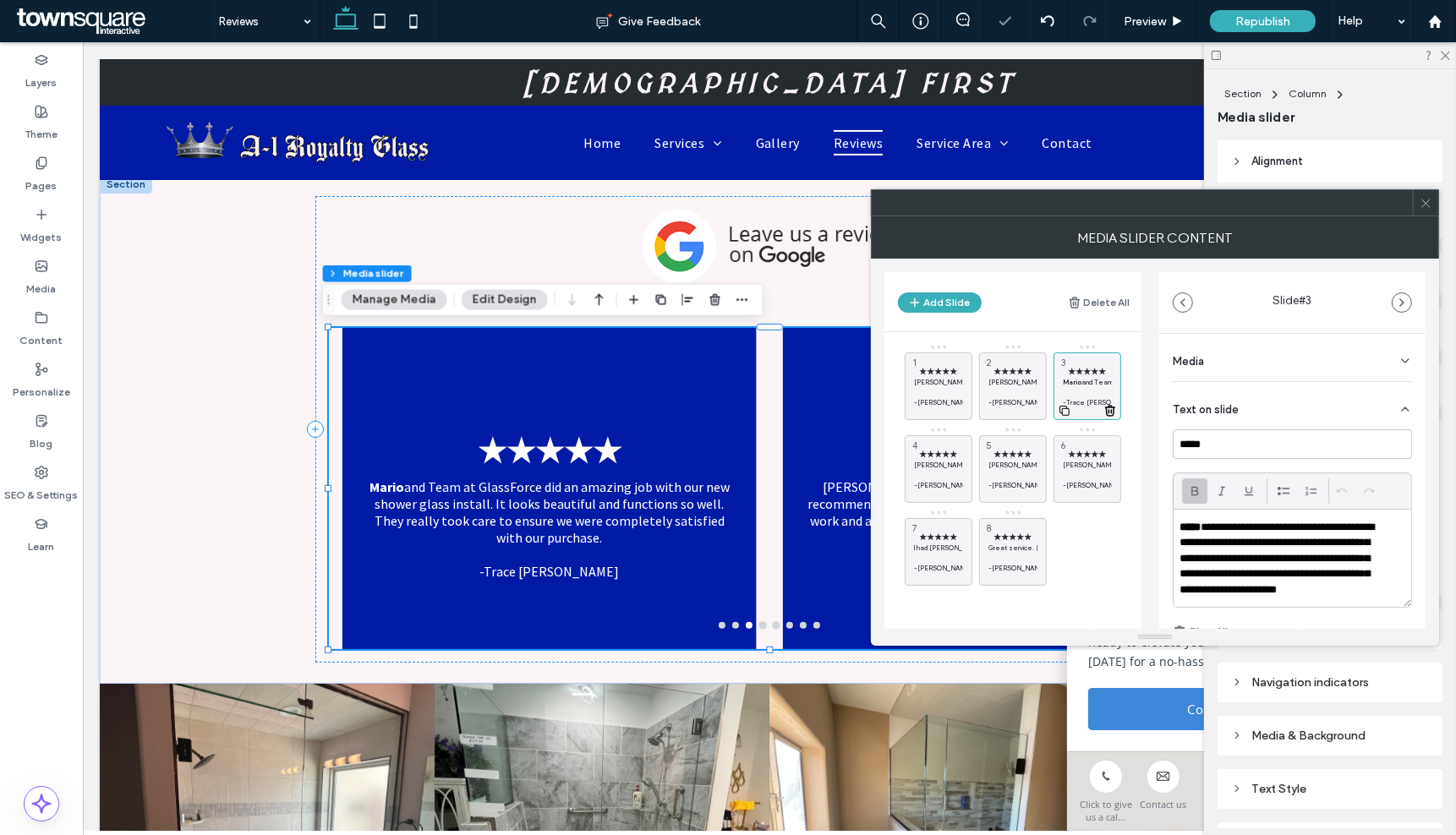
click at [1112, 412] on icon at bounding box center [1110, 411] width 14 height 15
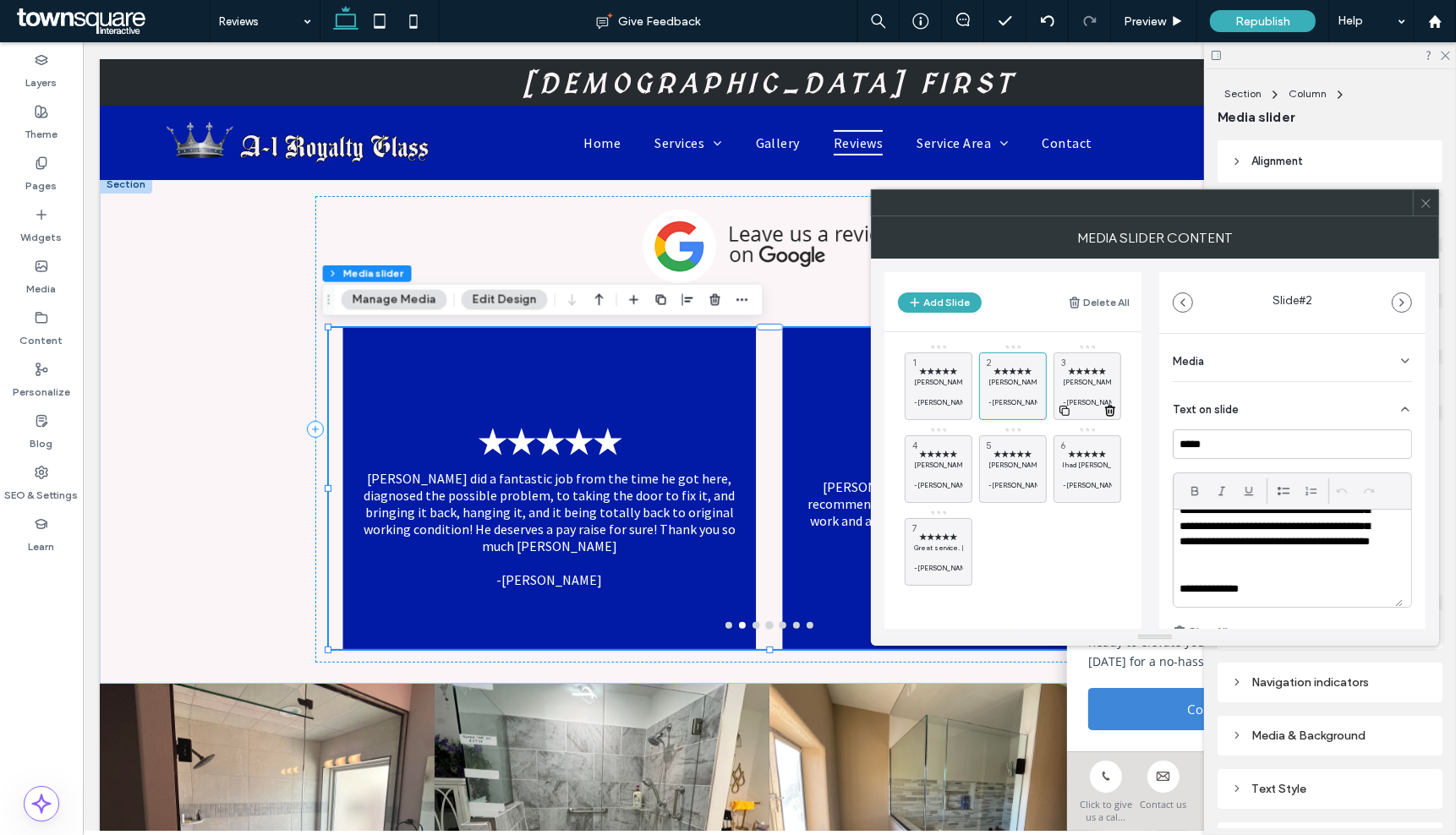
click at [1088, 364] on div "★★★★★ [PERSON_NAME] done a fantastic job and was spot on for recommendations on…" at bounding box center [1087, 386] width 68 height 68
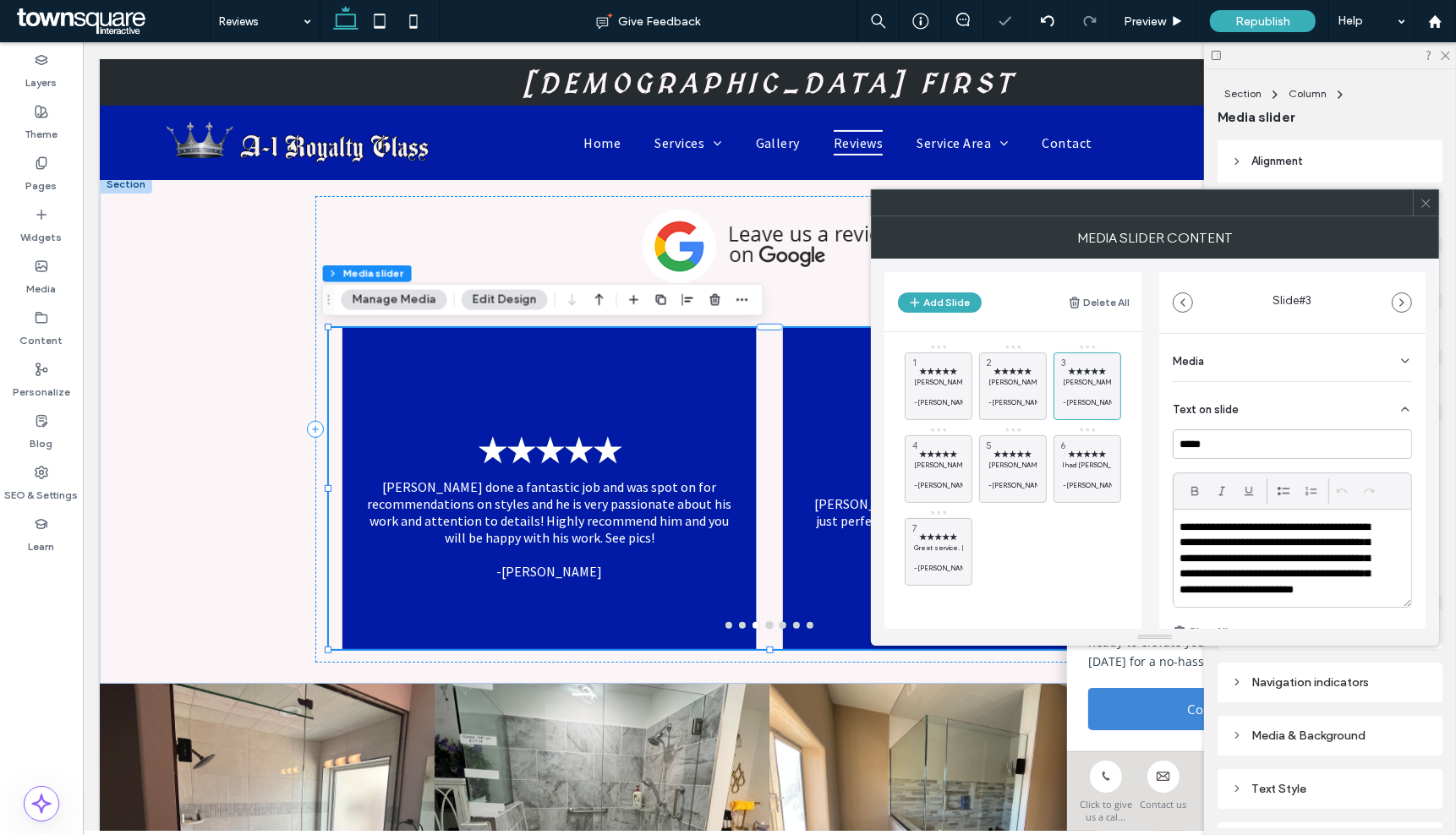
scroll to position [47, 0]
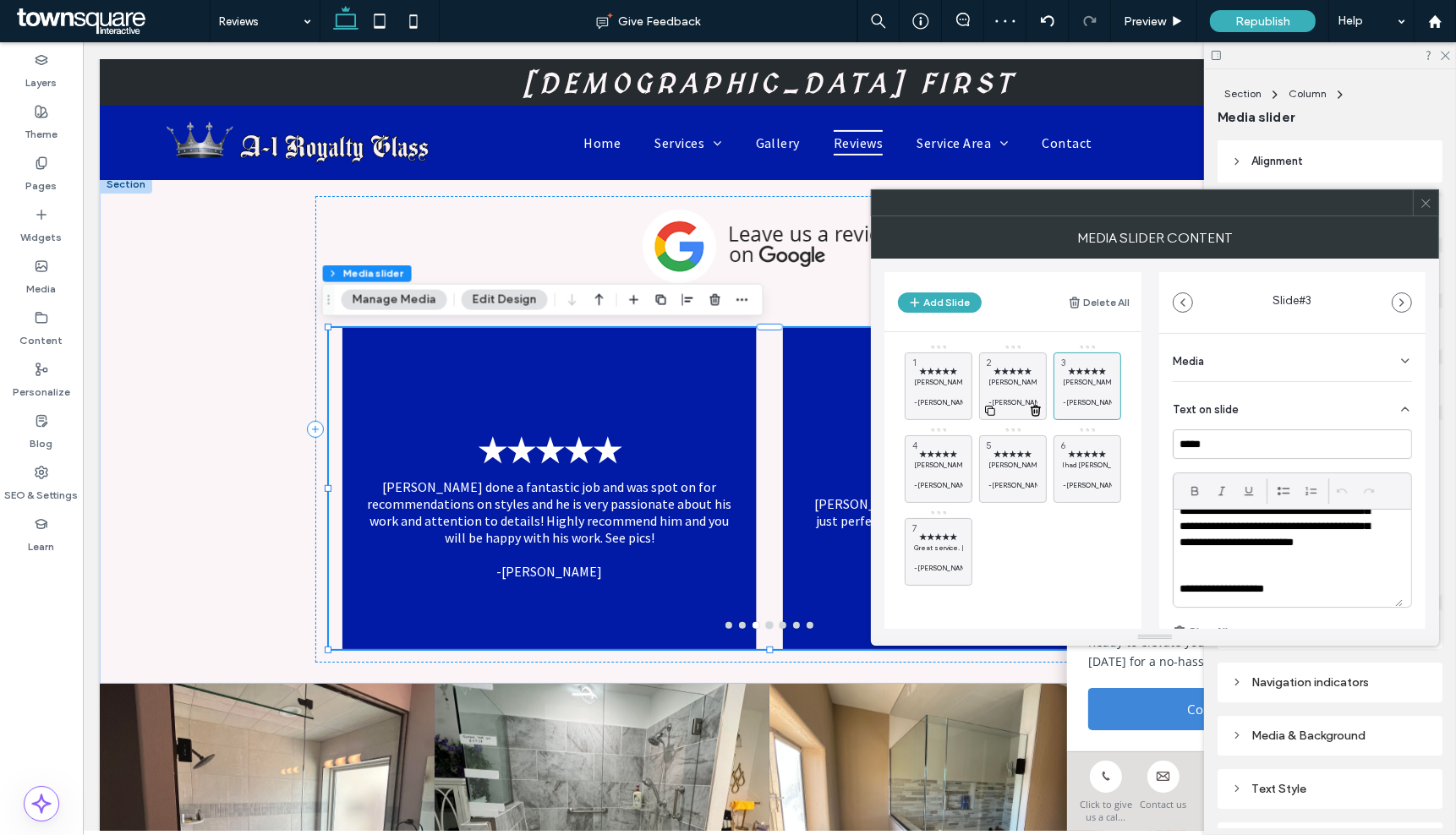
click at [1011, 380] on p "[PERSON_NAME] did a fantastic job from the time he got here, diagnosed the poss…" at bounding box center [1013, 382] width 49 height 10
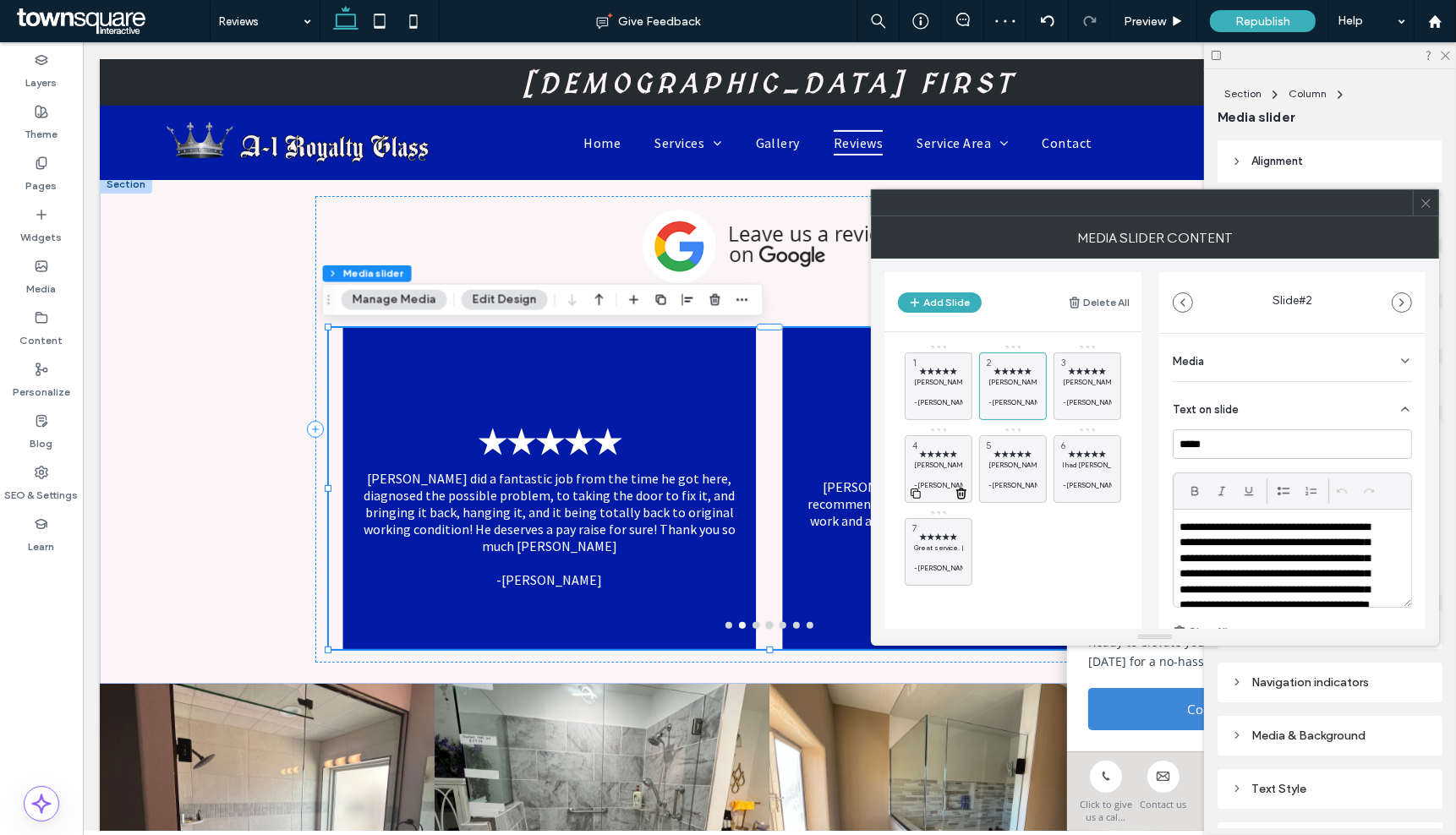
click at [946, 454] on span "★★★★★" at bounding box center [938, 455] width 49 height 11
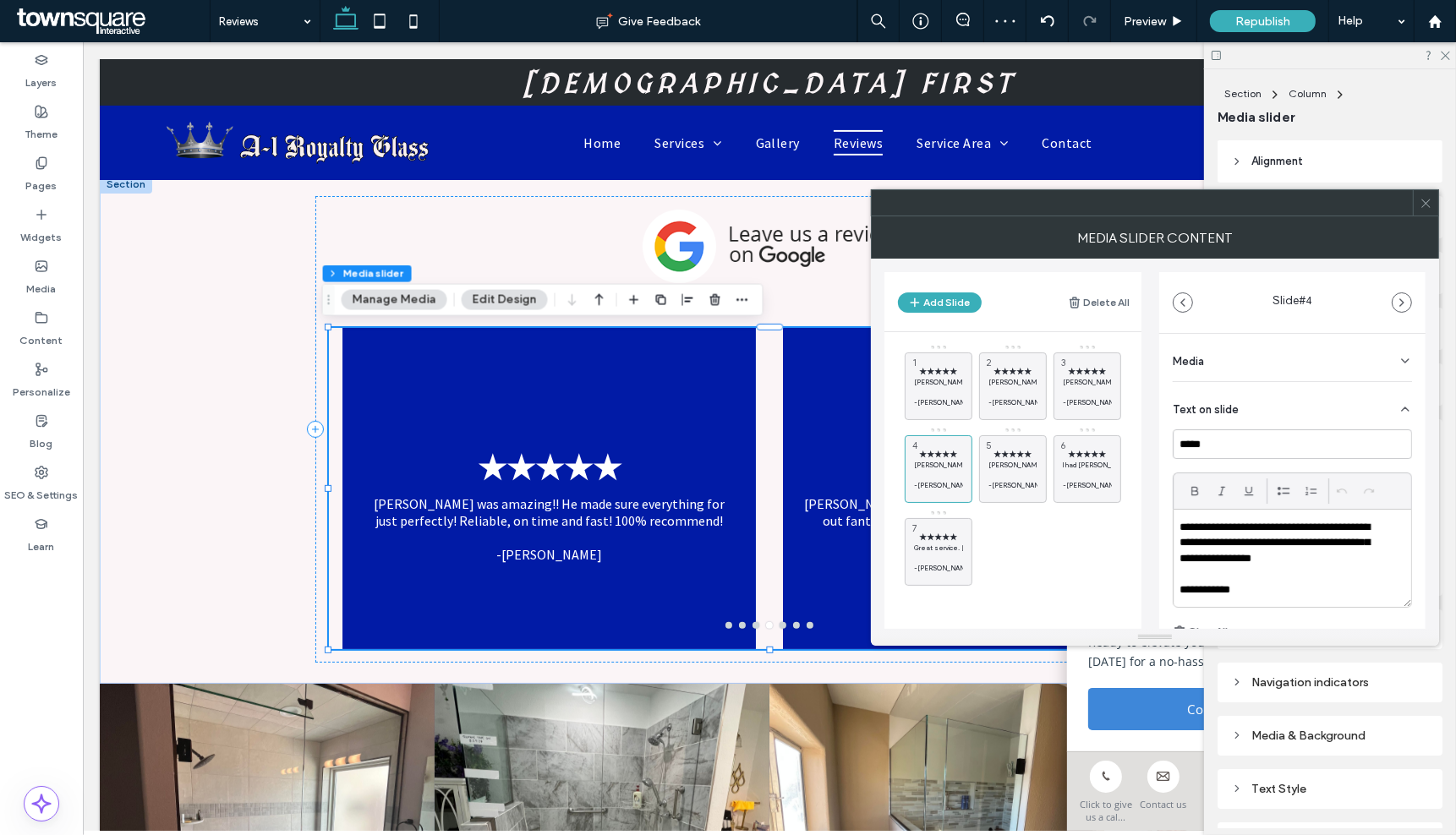
scroll to position [2, 0]
click at [1026, 463] on p "[PERSON_NAME] installed our glass shower enclosure. It turned out fantastic, wa…" at bounding box center [1013, 465] width 49 height 10
click at [1076, 455] on span "★★★★★" at bounding box center [1087, 455] width 49 height 11
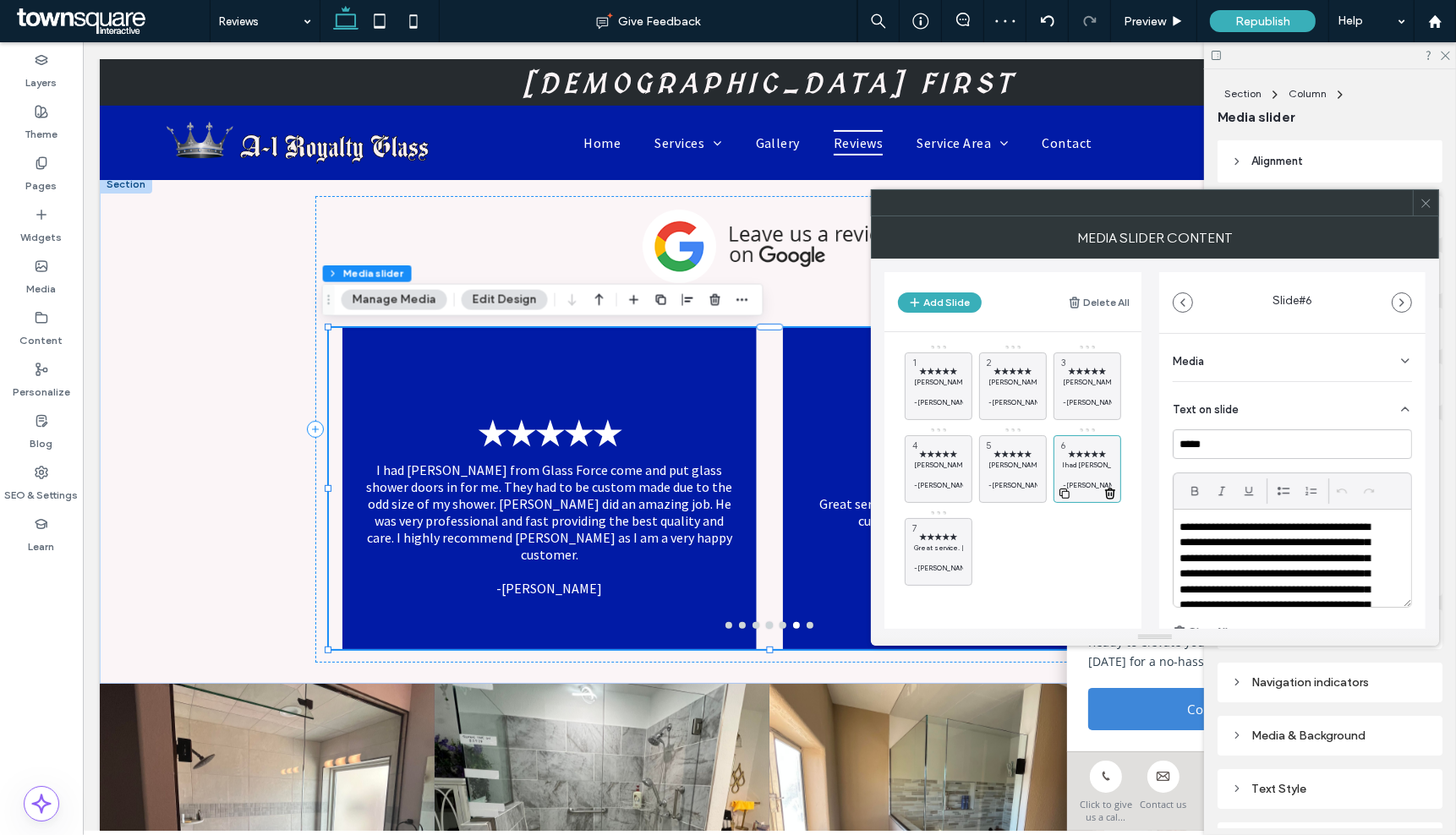
click at [1112, 495] on icon at bounding box center [1110, 494] width 14 height 15
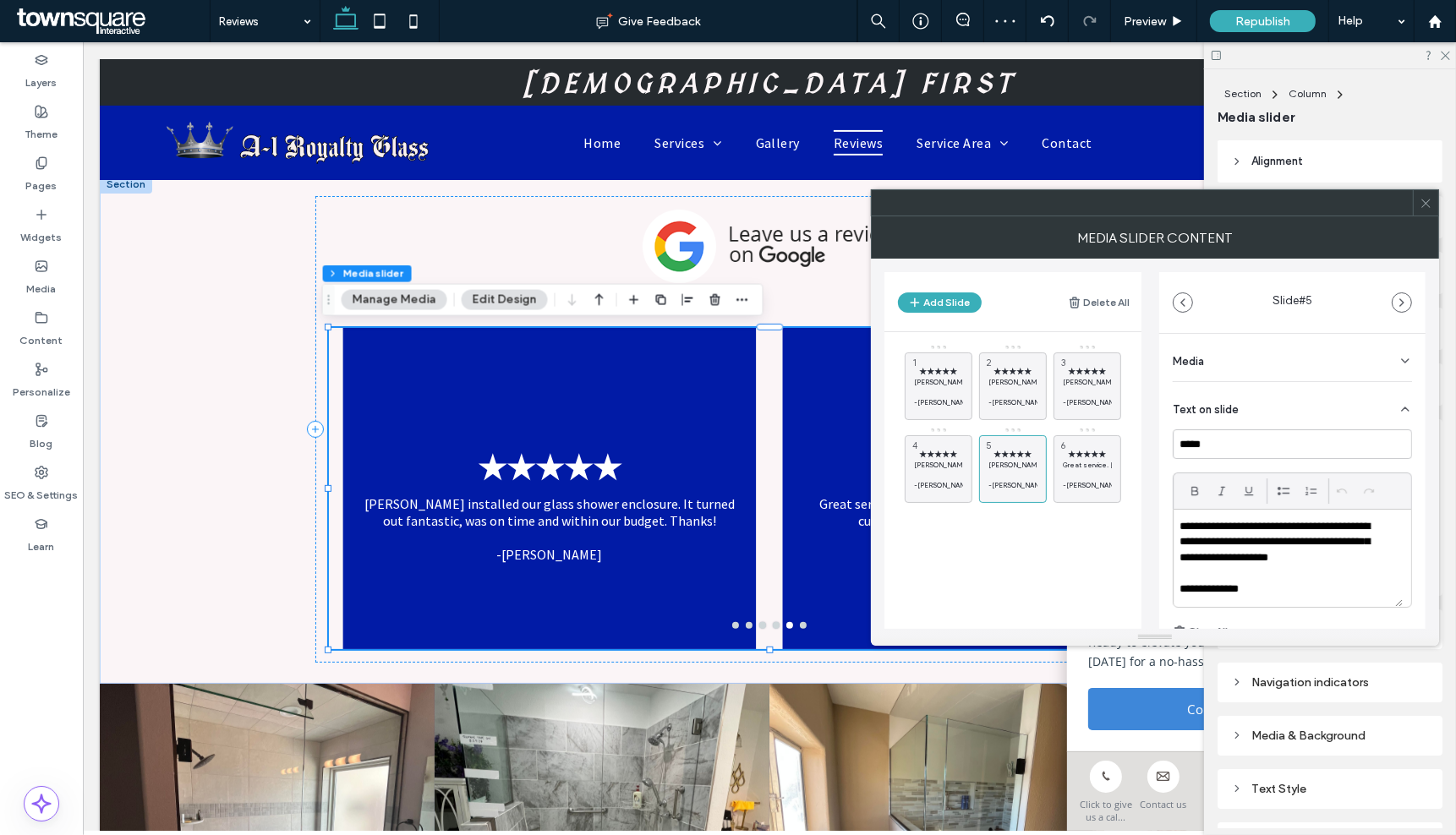
scroll to position [0, 0]
click at [1000, 577] on div "★★★★★ Mario provided great service. He is knowledgeable about his product and i…" at bounding box center [1023, 474] width 237 height 260
click at [941, 369] on span "★★★★★" at bounding box center [938, 372] width 49 height 11
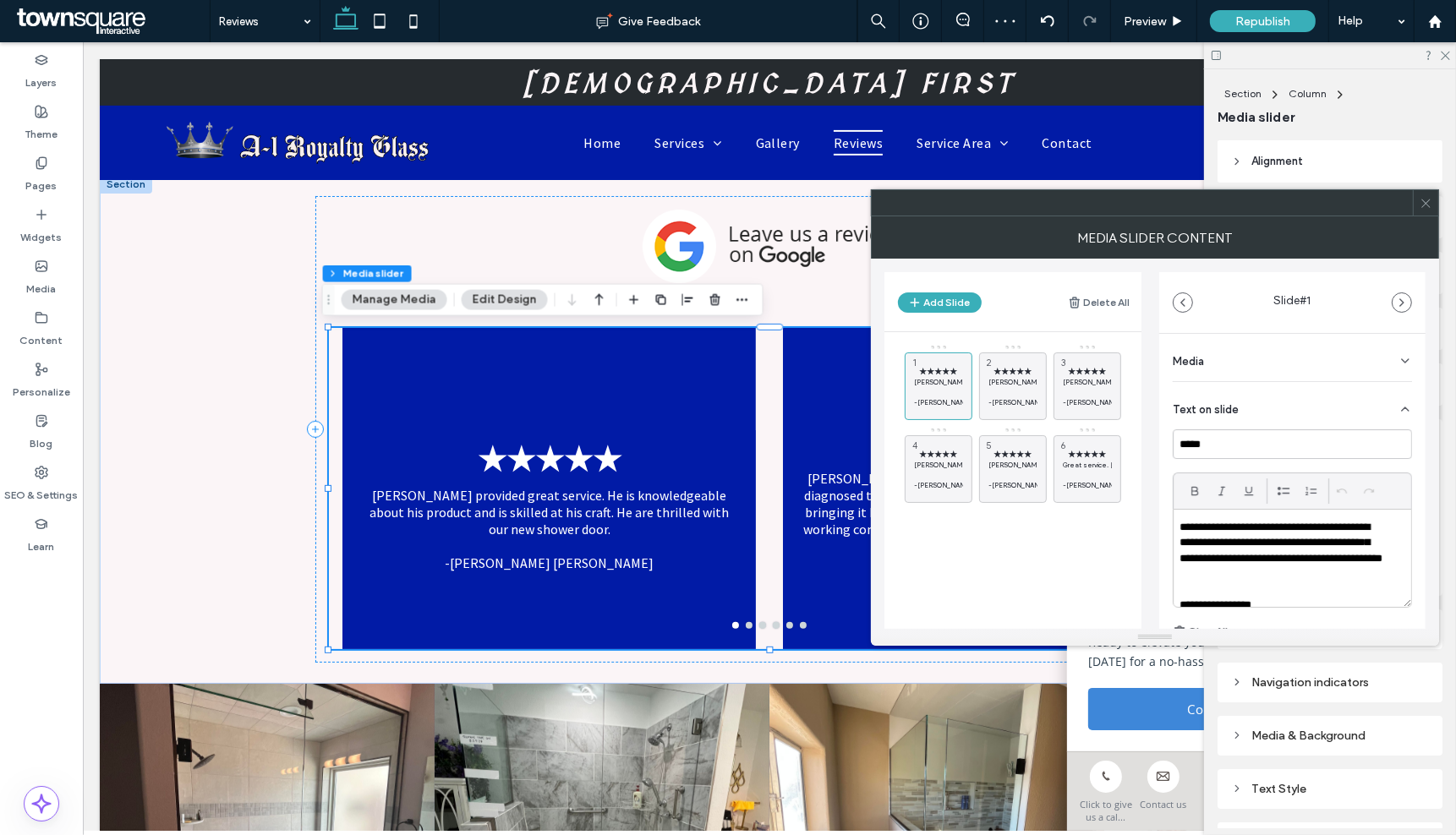
click at [1424, 198] on icon at bounding box center [1426, 204] width 13 height 13
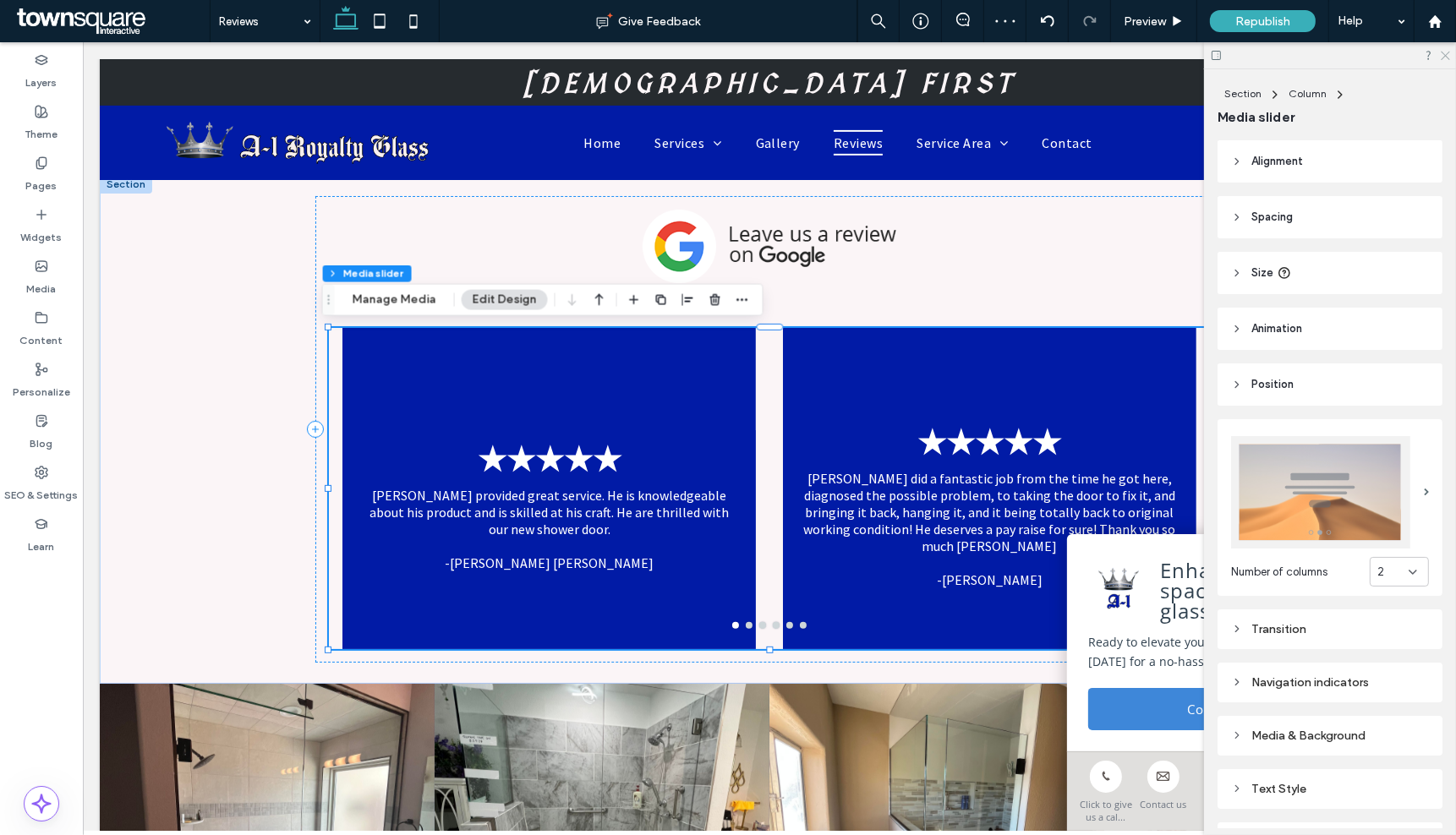
click at [1443, 53] on use at bounding box center [1445, 56] width 9 height 9
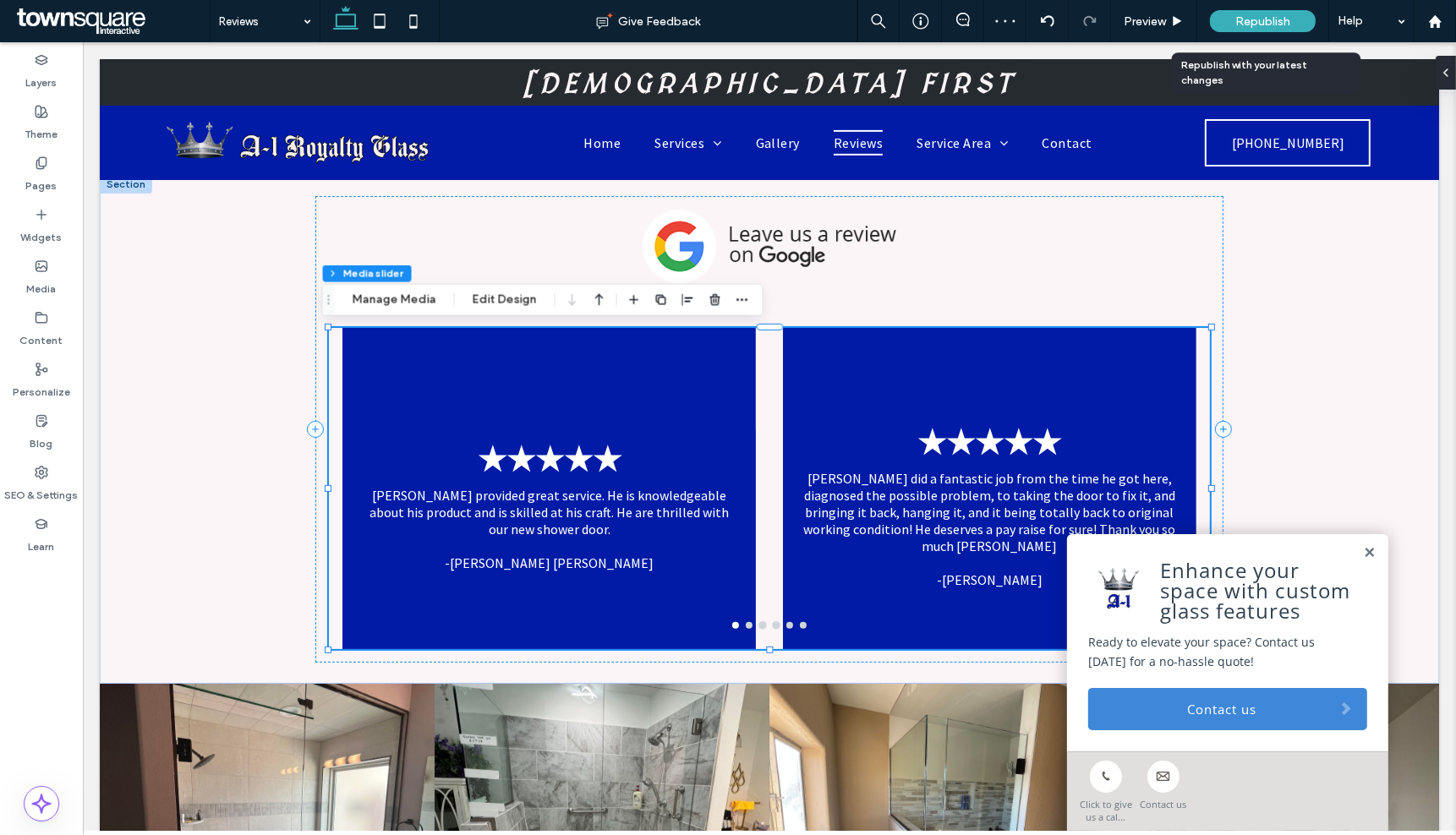
click at [1256, 23] on span "Republish" at bounding box center [1262, 20] width 55 height 14
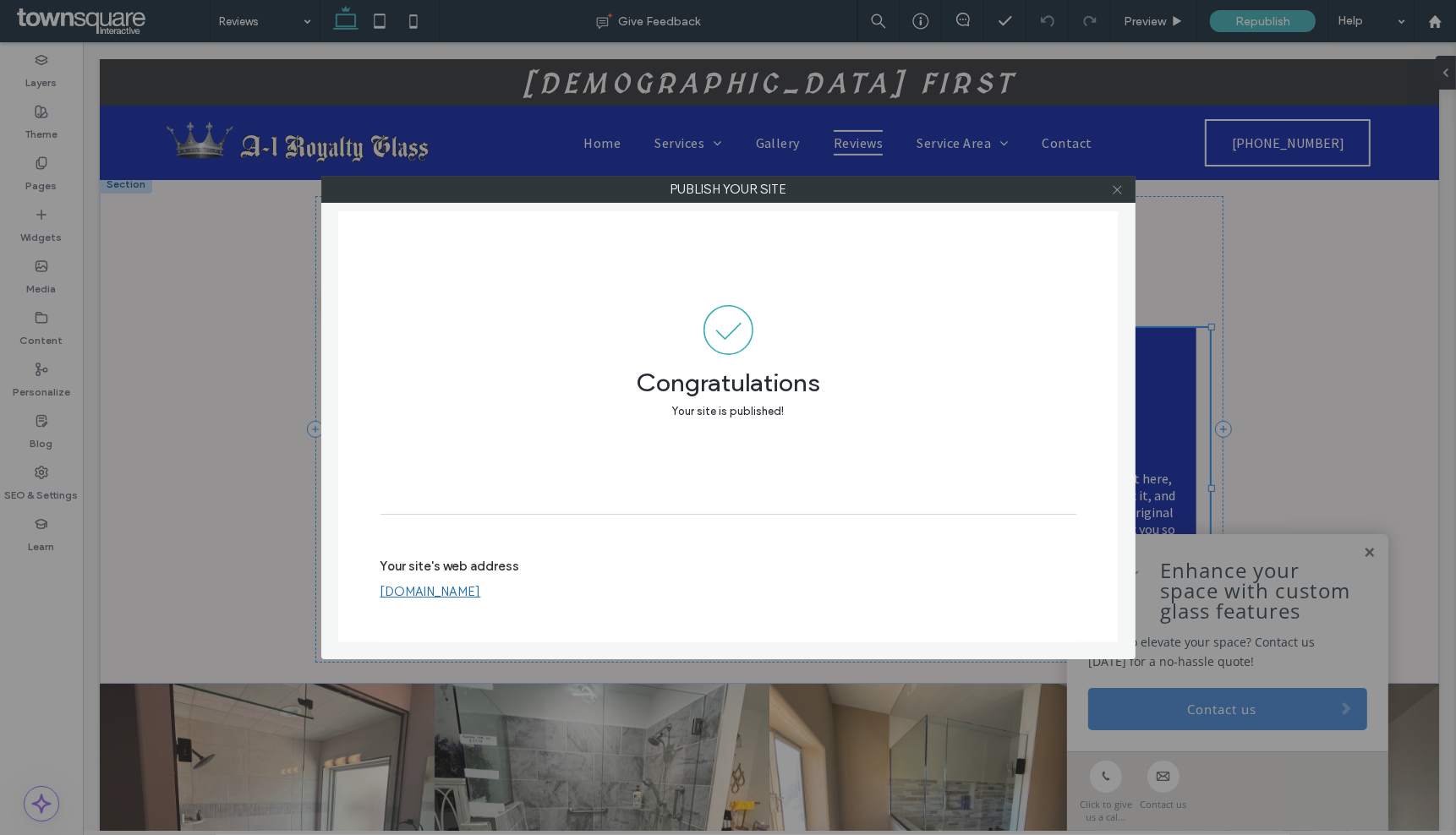
click at [1121, 197] on span at bounding box center [1118, 189] width 13 height 25
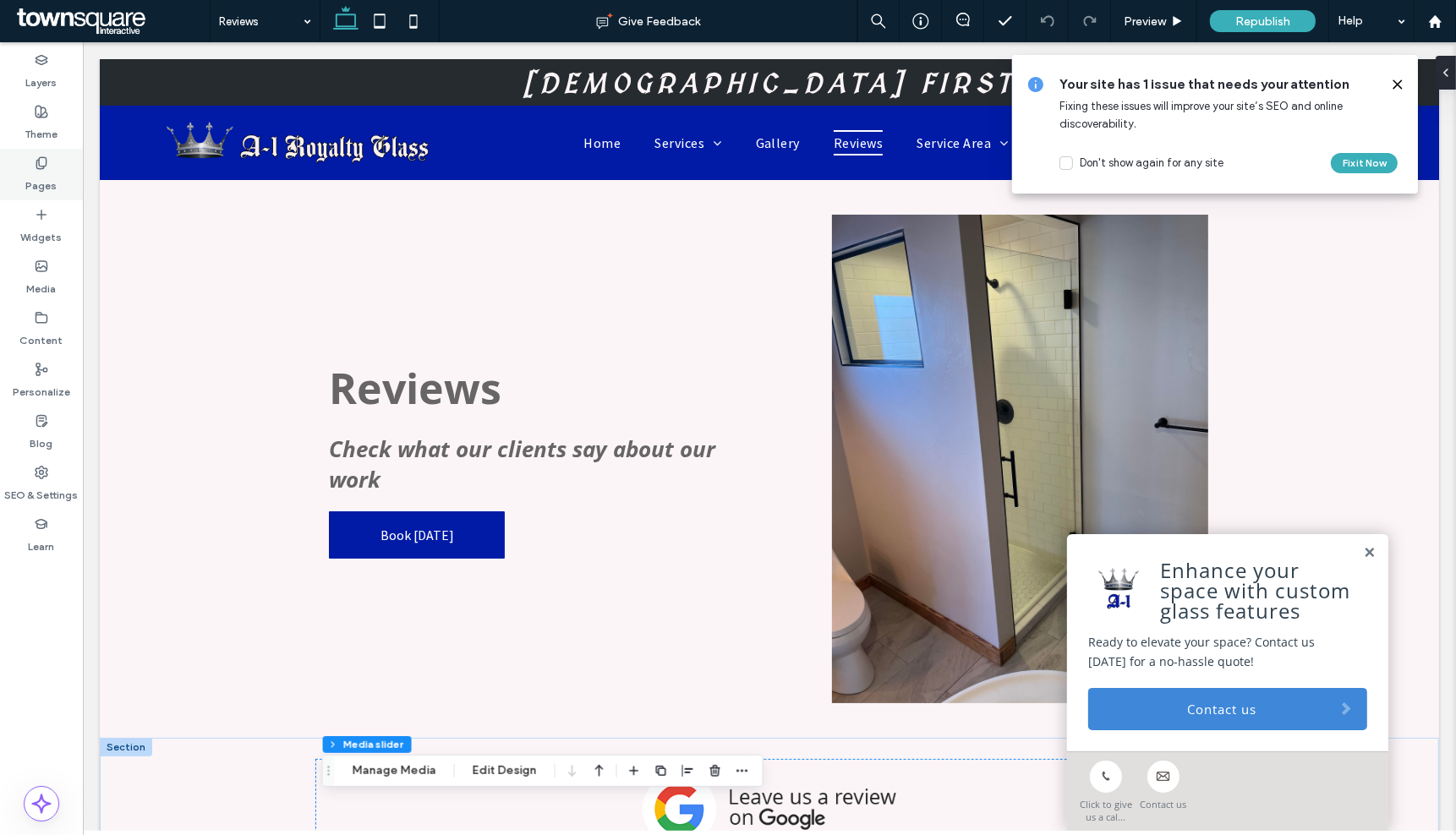
click at [60, 176] on div "Pages" at bounding box center [41, 174] width 83 height 51
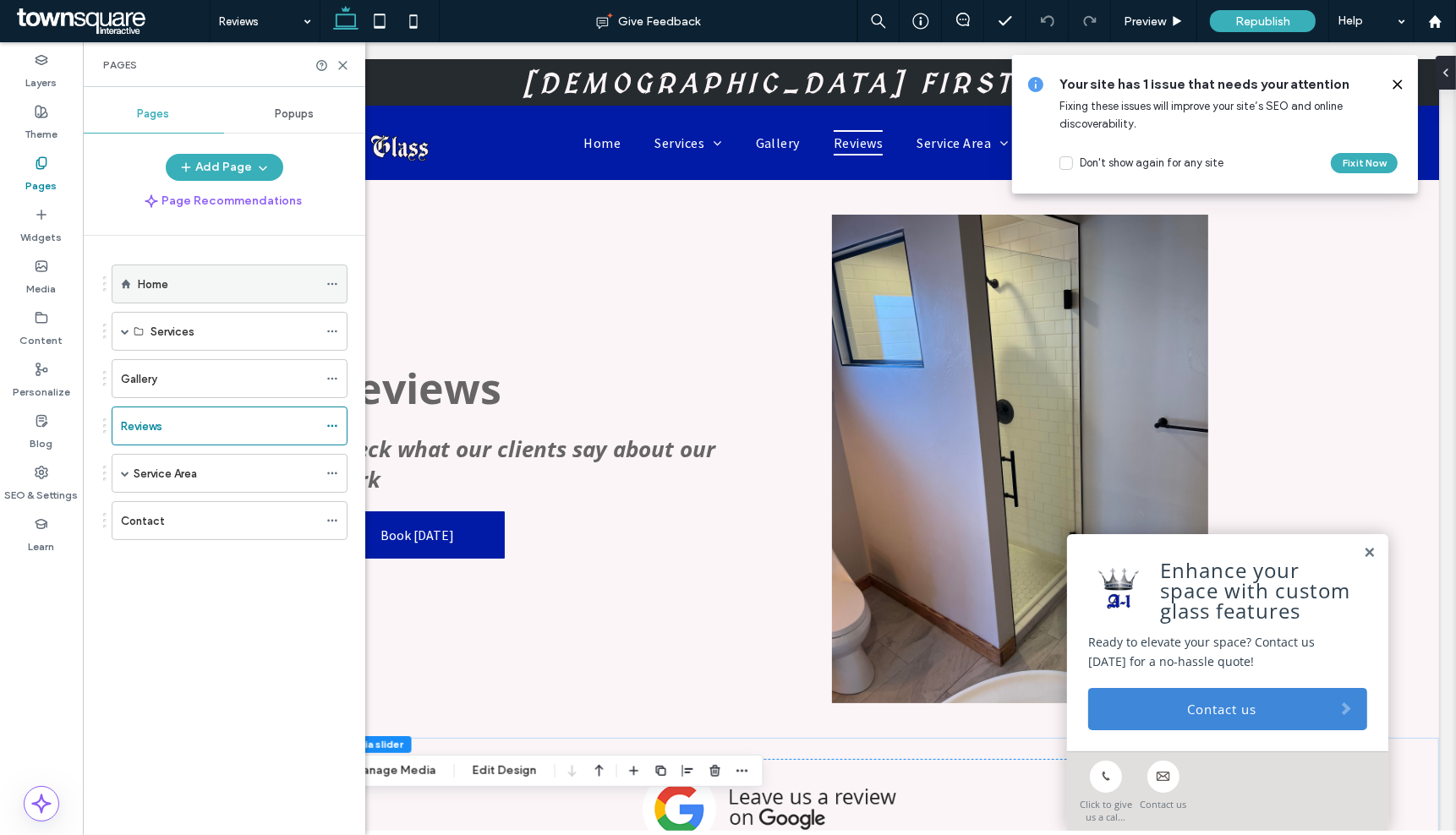
click at [166, 298] on div "Home" at bounding box center [228, 285] width 180 height 37
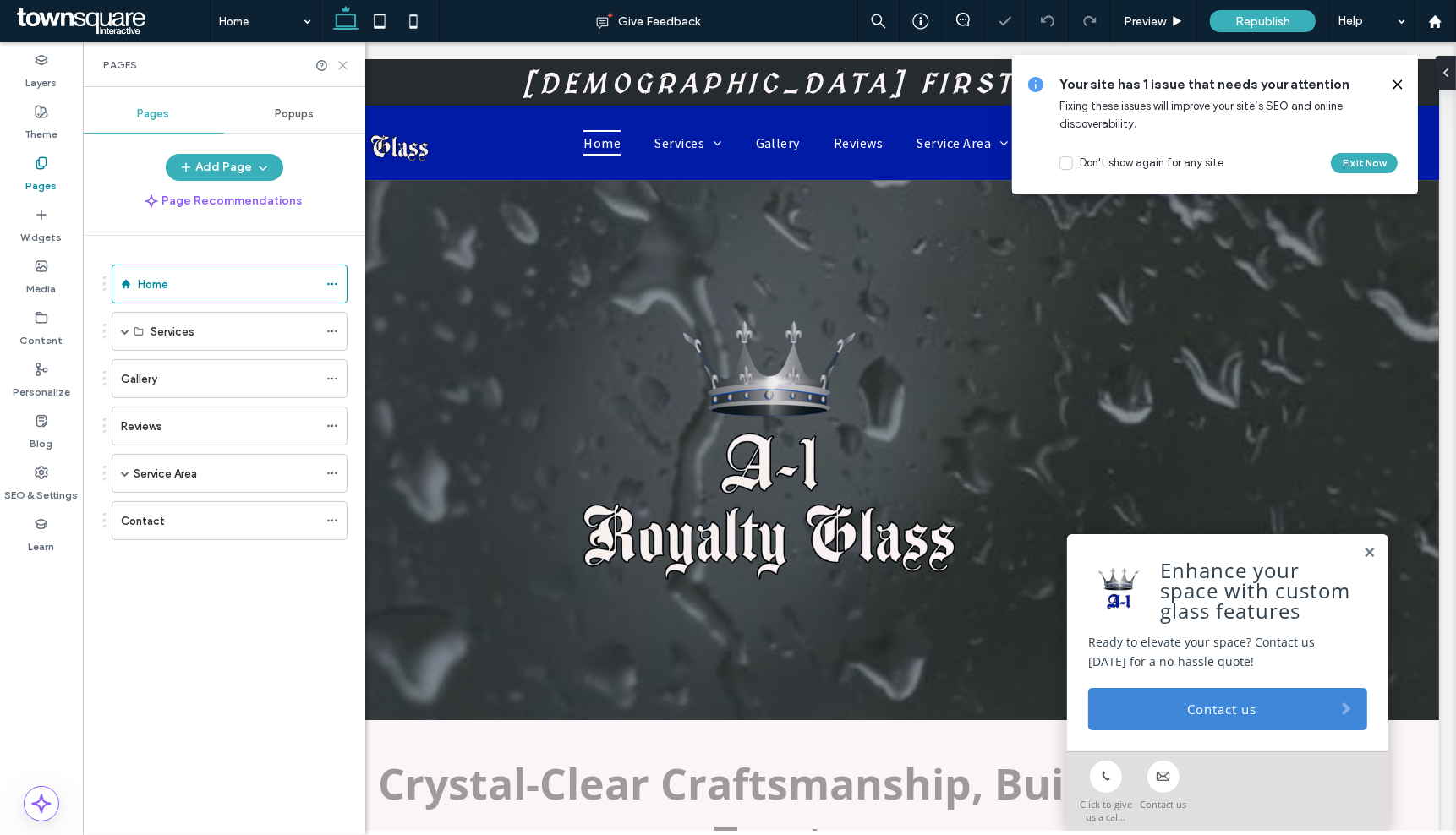
click at [347, 65] on icon at bounding box center [343, 66] width 13 height 13
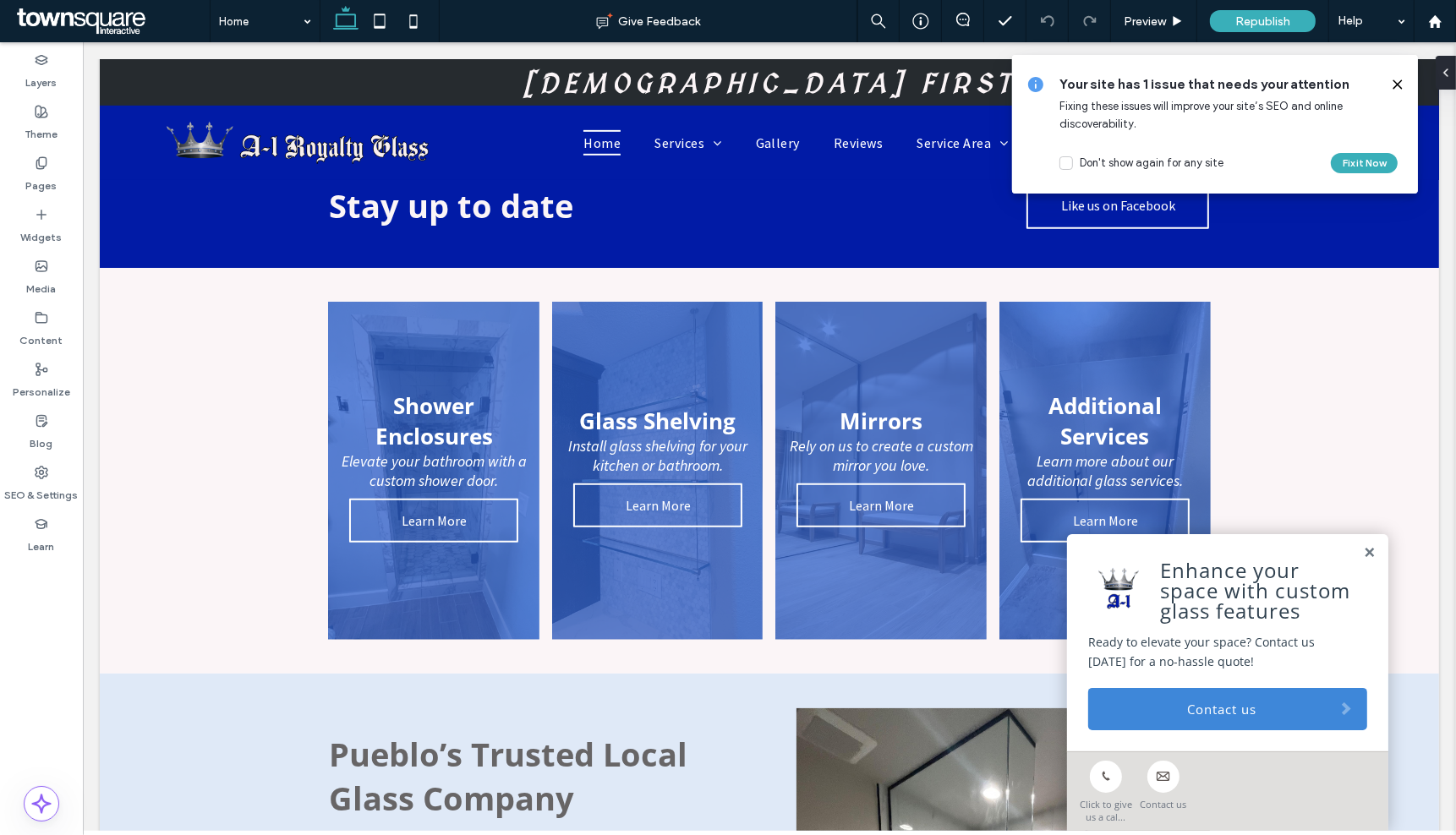
scroll to position [454, 0]
